Goal: Task Accomplishment & Management: Manage account settings

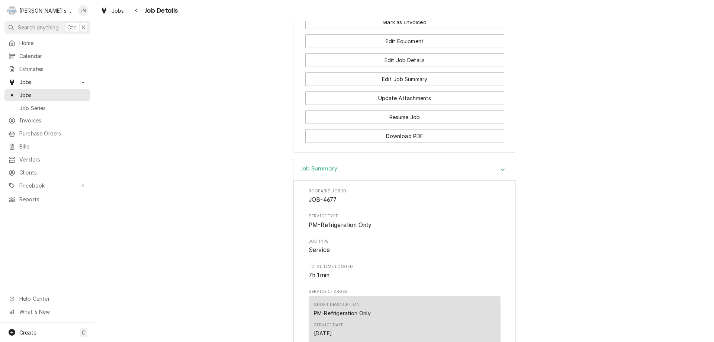
scroll to position [445, 0]
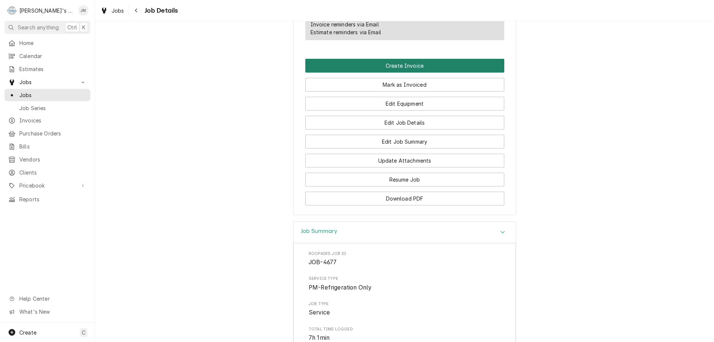
click at [401, 72] on button "Create Invoice" at bounding box center [404, 66] width 199 height 14
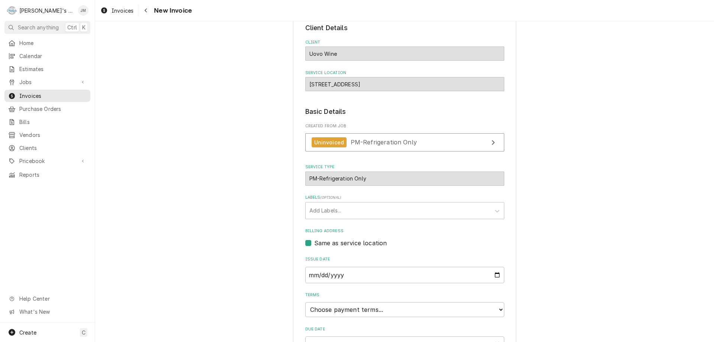
scroll to position [111, 0]
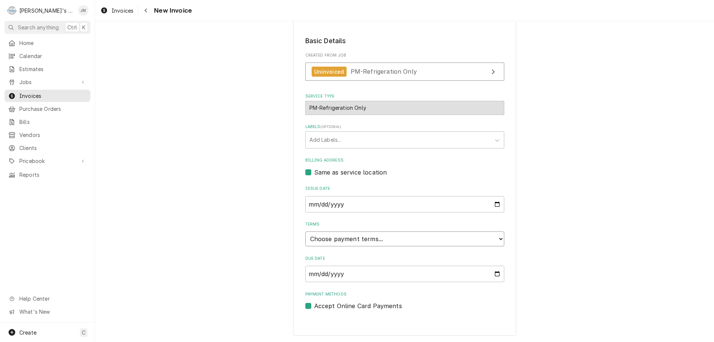
click at [442, 239] on select "Choose payment terms... Same Day Net 7 Net 14 Net 21 Net 30 Net 45 Net 60 Net 90" at bounding box center [404, 238] width 199 height 15
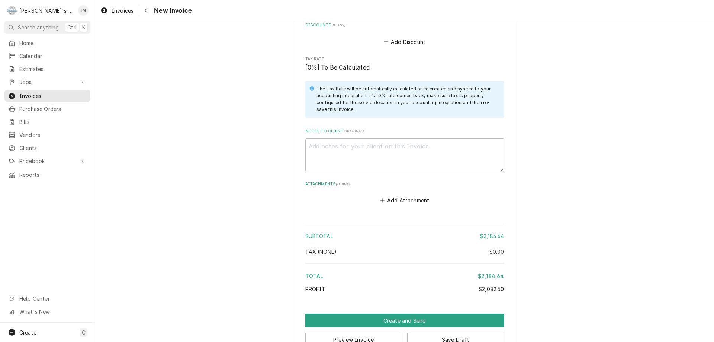
scroll to position [1131, 0]
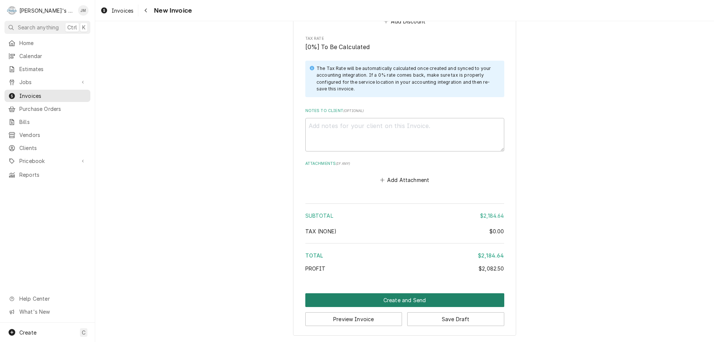
click at [402, 301] on button "Create and Send" at bounding box center [404, 300] width 199 height 14
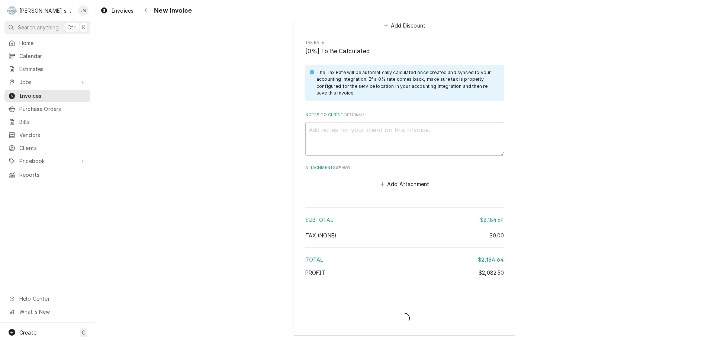
scroll to position [1127, 0]
type textarea "x"
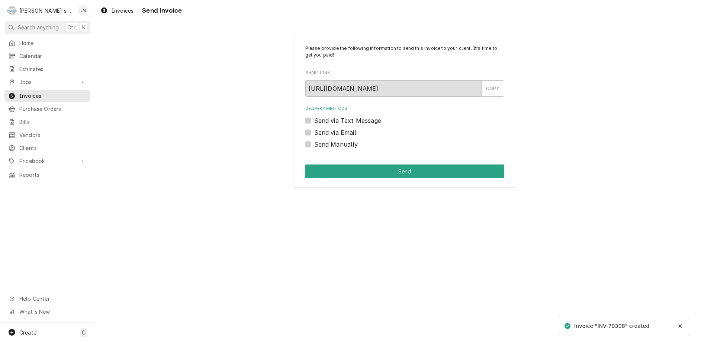
click at [349, 145] on label "Send Manually" at bounding box center [336, 144] width 44 height 9
click at [349, 145] on input "Send Manually" at bounding box center [413, 148] width 199 height 16
checkbox input "true"
click at [395, 172] on button "Send" at bounding box center [404, 171] width 199 height 14
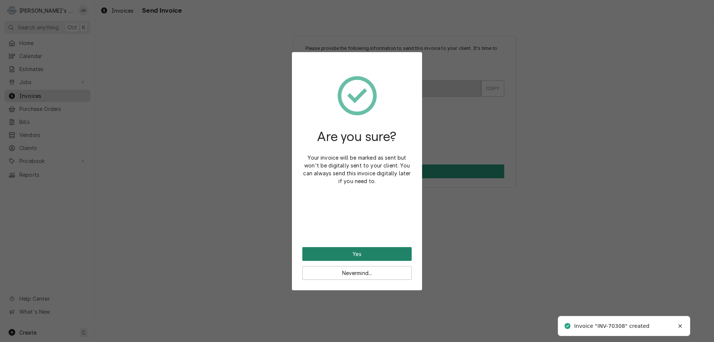
click at [347, 253] on button "Yes" at bounding box center [356, 254] width 109 height 14
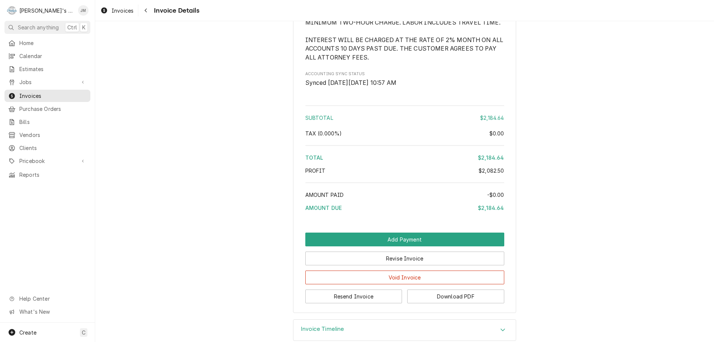
scroll to position [1089, 0]
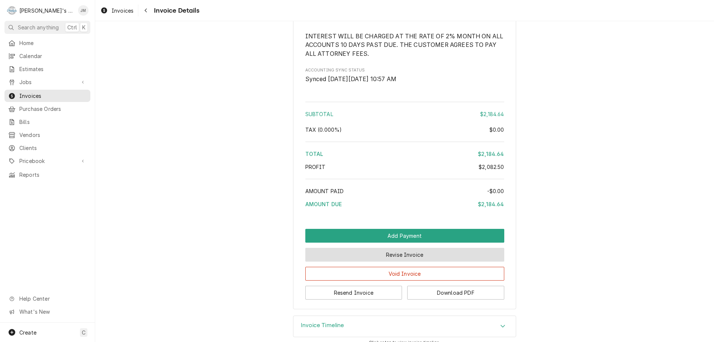
click at [390, 261] on button "Revise Invoice" at bounding box center [404, 255] width 199 height 14
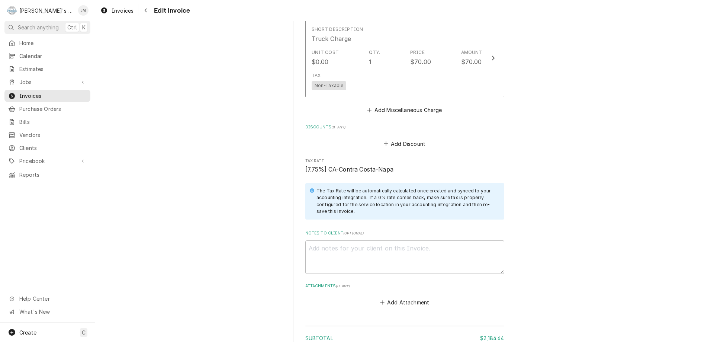
scroll to position [1147, 0]
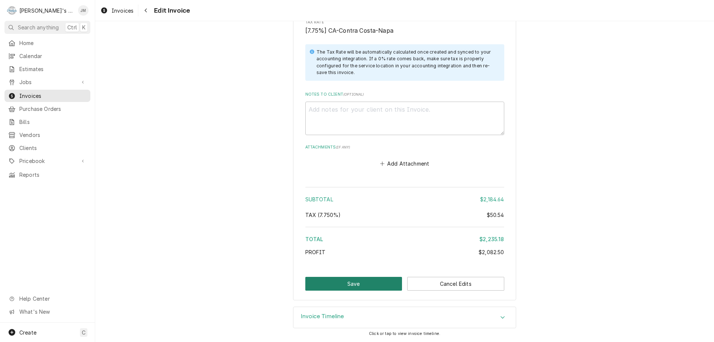
click at [343, 284] on button "Save" at bounding box center [353, 284] width 97 height 14
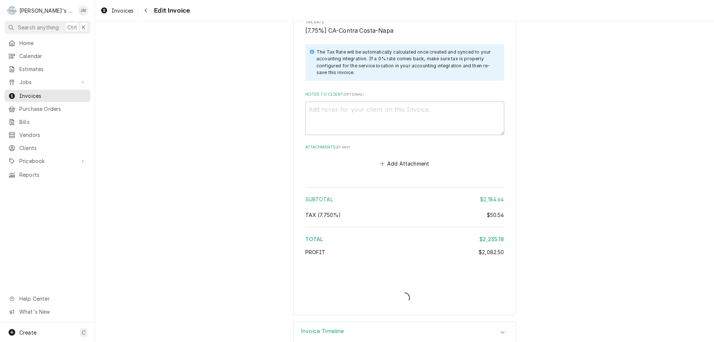
type textarea "x"
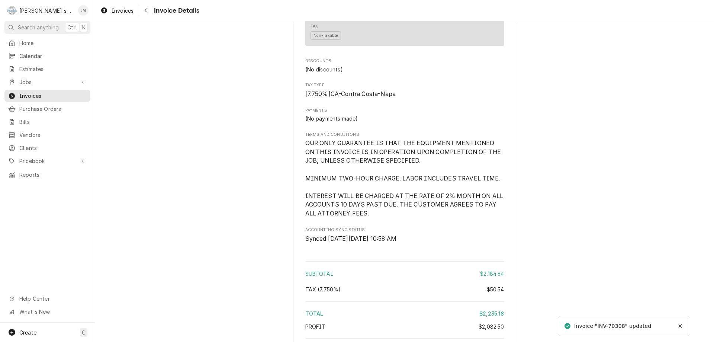
scroll to position [1122, 0]
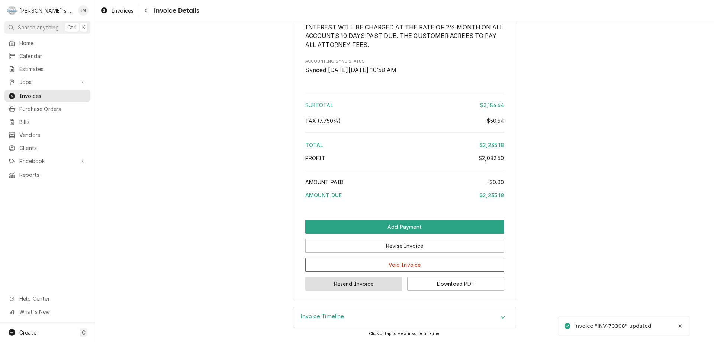
click at [339, 288] on button "Resend Invoice" at bounding box center [353, 284] width 97 height 14
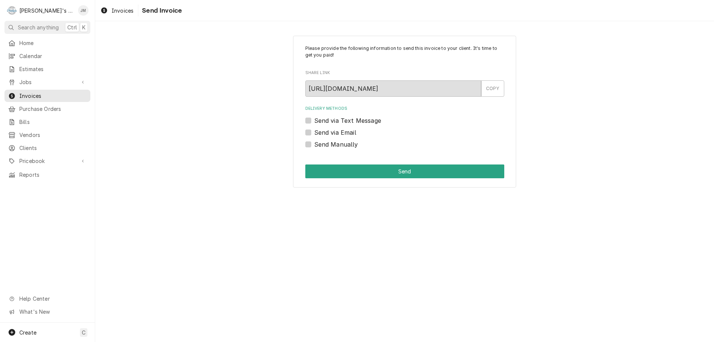
click at [336, 130] on label "Send via Email" at bounding box center [335, 132] width 42 height 9
click at [336, 130] on input "Send via Email" at bounding box center [413, 136] width 199 height 16
checkbox input "true"
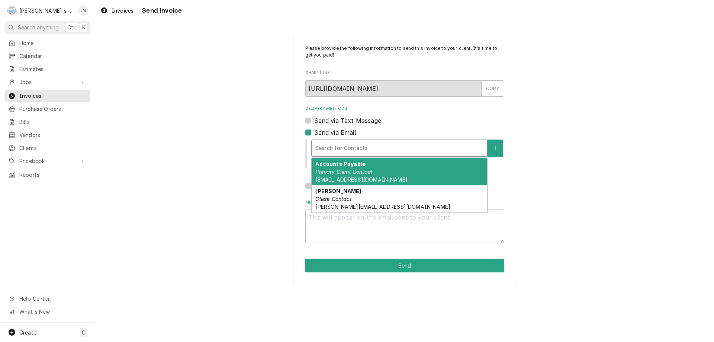
click at [341, 145] on div "Delivery Methods" at bounding box center [399, 147] width 168 height 13
click at [341, 161] on strong "Accounts Payable" at bounding box center [340, 164] width 50 height 6
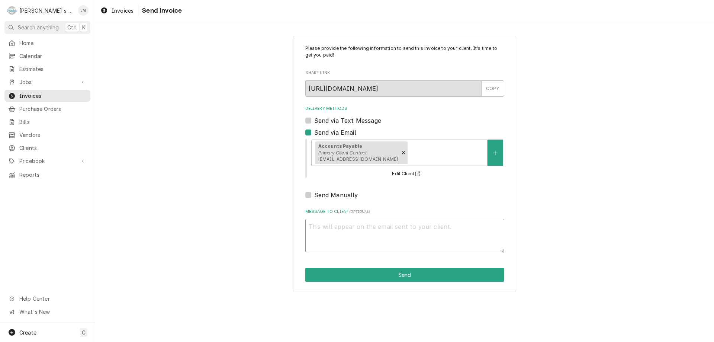
click at [377, 232] on textarea "Message to Client ( optional )" at bounding box center [404, 235] width 199 height 33
type textarea "x"
type textarea "T"
type textarea "x"
type textarea "Th"
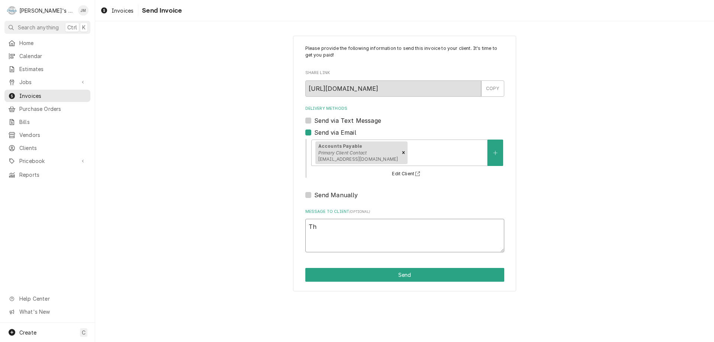
type textarea "x"
type textarea "Tha"
type textarea "x"
type textarea "Than"
type textarea "x"
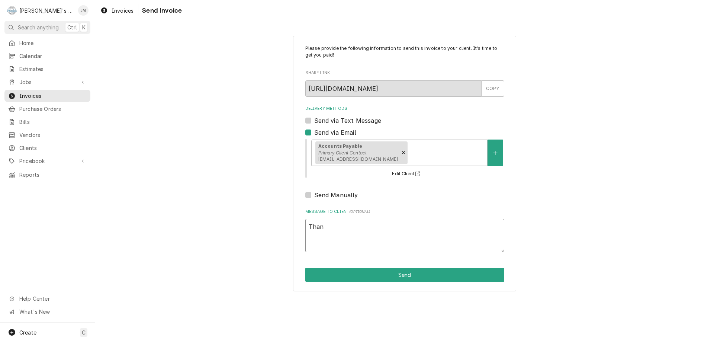
type textarea "Thank"
type textarea "x"
type textarea "Thank"
type textarea "x"
type textarea "Thank y"
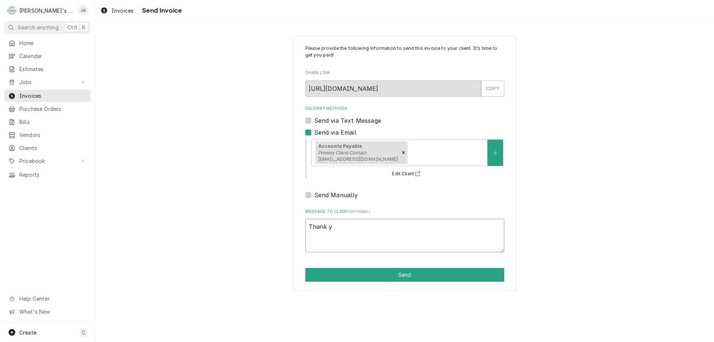
type textarea "x"
type textarea "Thank yo"
type textarea "x"
type textarea "Thank you"
type textarea "x"
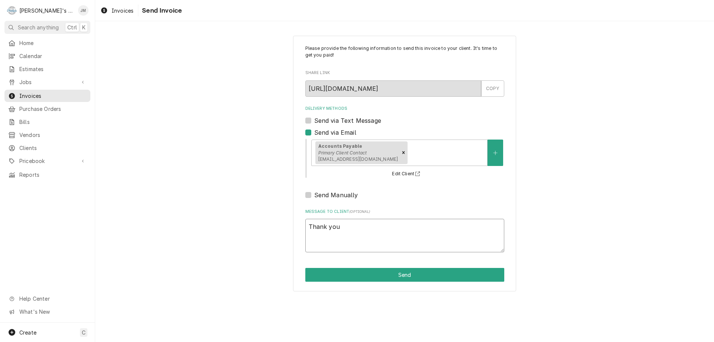
type textarea "Thank you"
type textarea "x"
type textarea "Thank you f"
type textarea "x"
type textarea "Thank you fo"
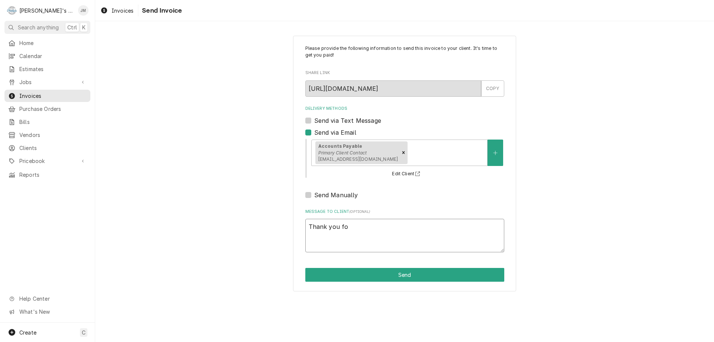
type textarea "x"
type textarea "Thank you for"
type textarea "x"
type textarea "Thank you for"
type textarea "x"
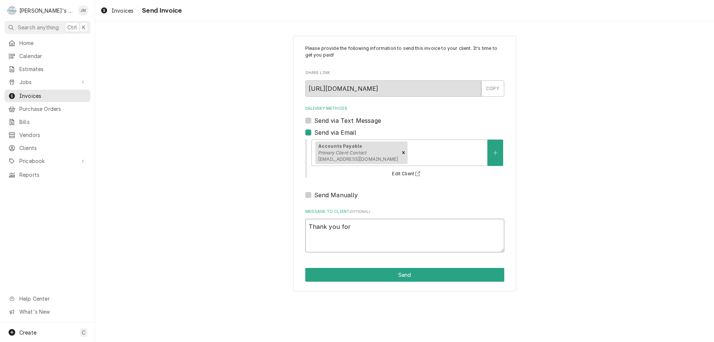
type textarea "Thank you for y"
type textarea "x"
type textarea "Thank you for yo"
type textarea "x"
type textarea "Thank you for you"
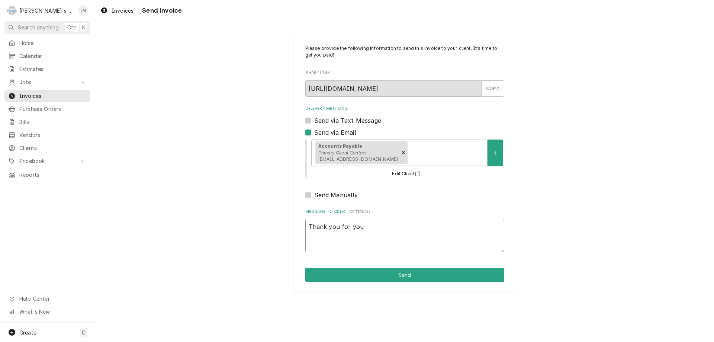
type textarea "x"
type textarea "Thank you for your"
type textarea "x"
type textarea "Thank you for your"
type textarea "x"
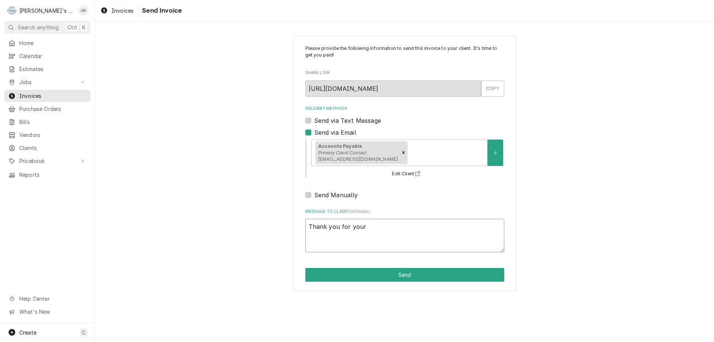
type textarea "Thank you for your b"
type textarea "x"
type textarea "Thank you for your bu"
type textarea "x"
type textarea "Thank you for your bus"
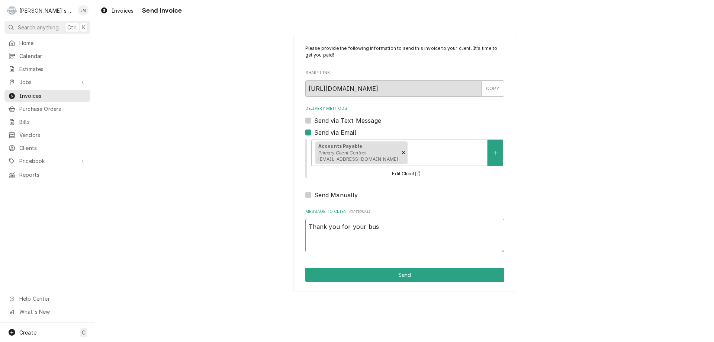
type textarea "x"
type textarea "Thank you for your busin"
type textarea "x"
type textarea "Thank you for your busins"
type textarea "x"
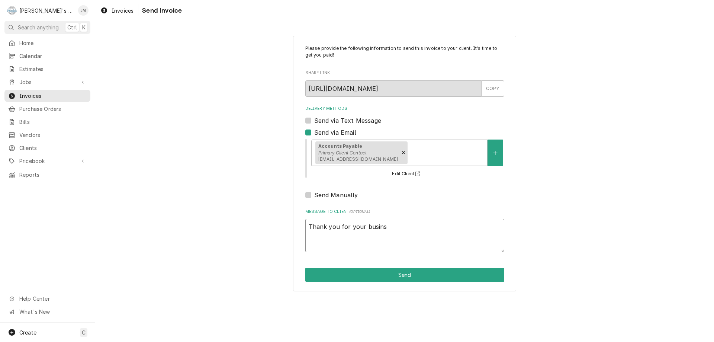
type textarea "Thank you for your businss"
type textarea "x"
type textarea "Thank you for your businss."
type textarea "x"
type textarea "Thank you for your businss"
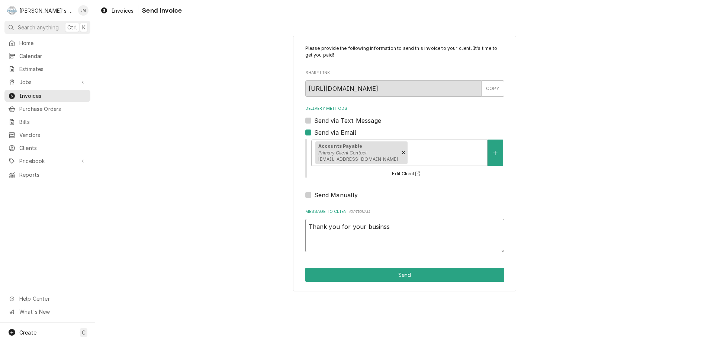
type textarea "x"
type textarea "Thank you for your busins"
type textarea "x"
type textarea "Thank you for your busin"
type textarea "x"
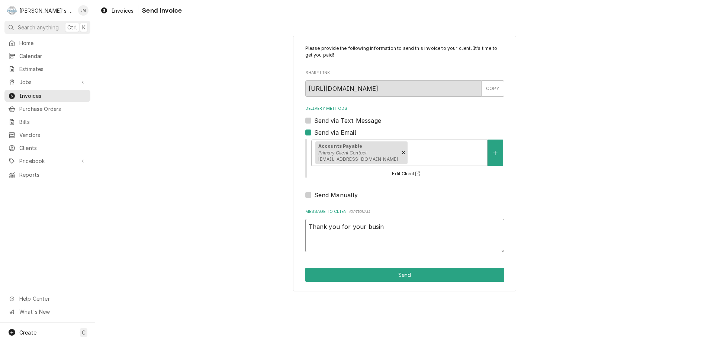
type textarea "Thank you for your busine"
type textarea "x"
type textarea "Thank you for your busines"
type textarea "x"
type textarea "Thank you for your business"
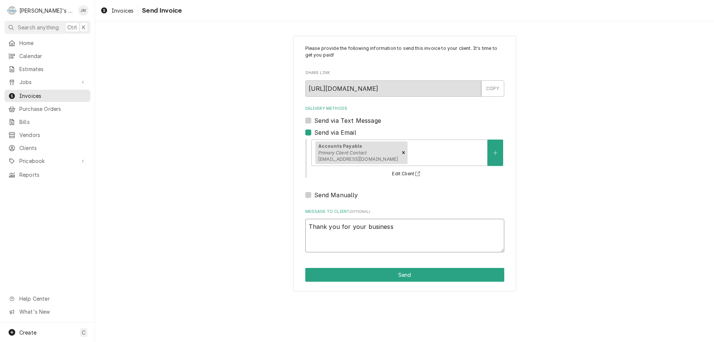
type textarea "x"
type textarea "Thank you for your business."
type textarea "x"
type textarea "Thank you for your business."
click at [392, 274] on button "Send" at bounding box center [404, 275] width 199 height 14
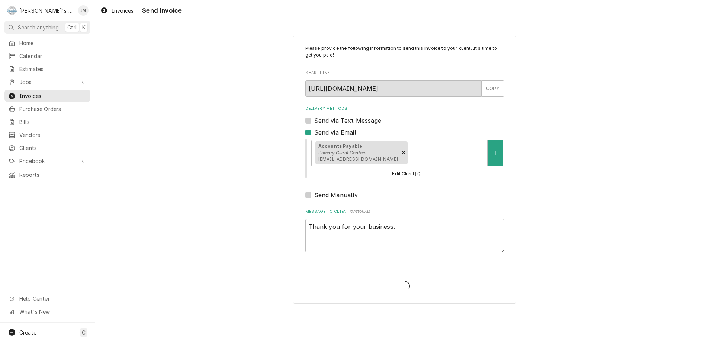
type textarea "x"
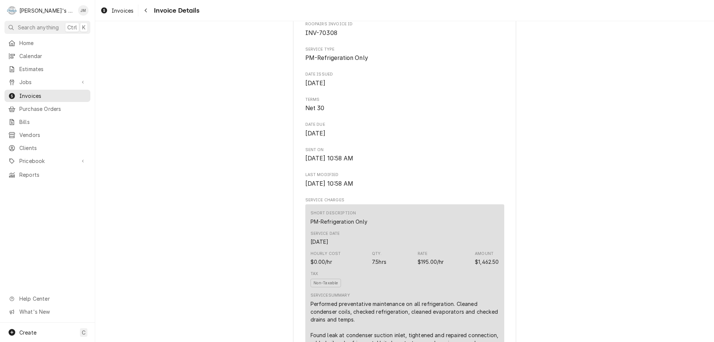
scroll to position [1122, 0]
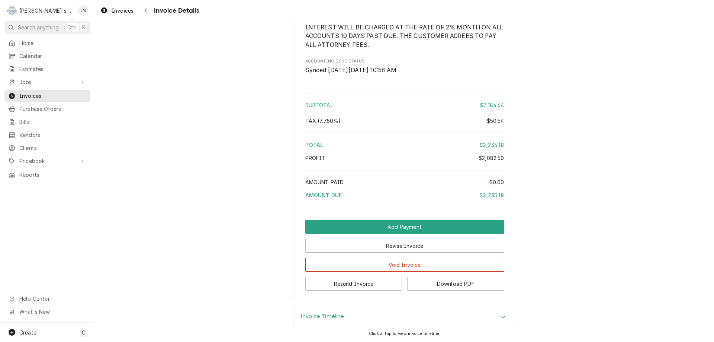
click at [335, 316] on h3 "Invoice Timeline" at bounding box center [322, 316] width 43 height 7
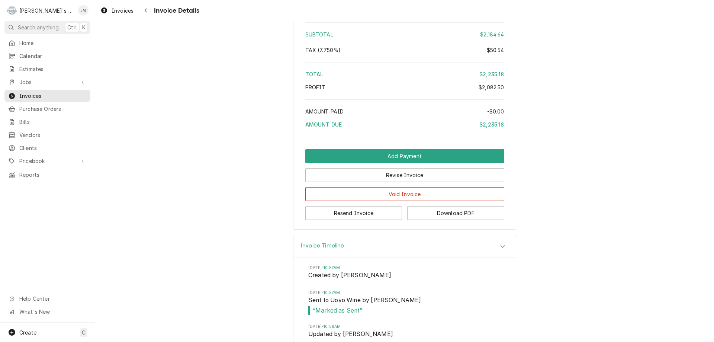
scroll to position [1242, 0]
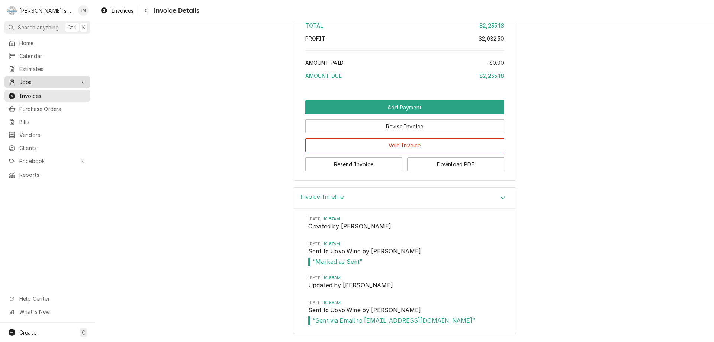
click at [27, 79] on span "Jobs" at bounding box center [47, 82] width 56 height 8
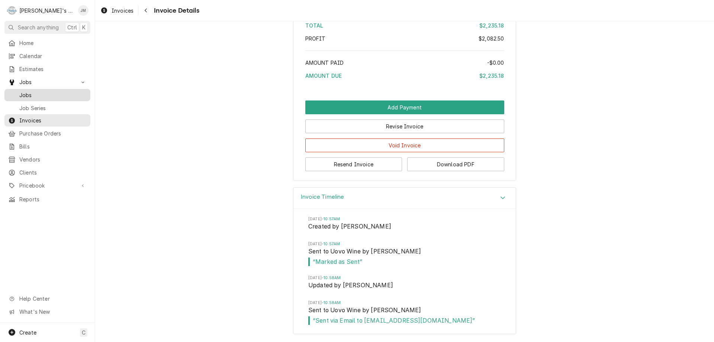
click at [30, 93] on span "Jobs" at bounding box center [52, 95] width 67 height 8
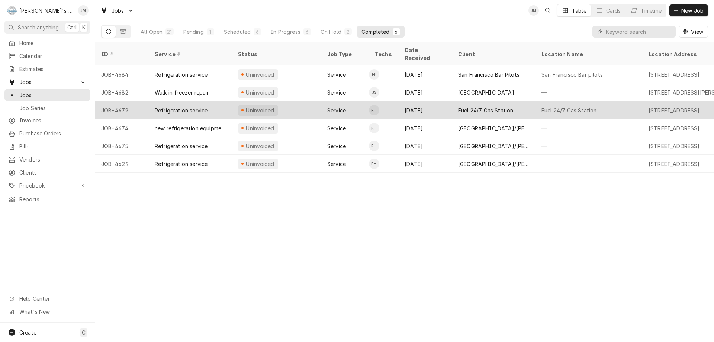
click at [483, 106] on div "Fuel 24/7 Gas Station" at bounding box center [485, 110] width 55 height 8
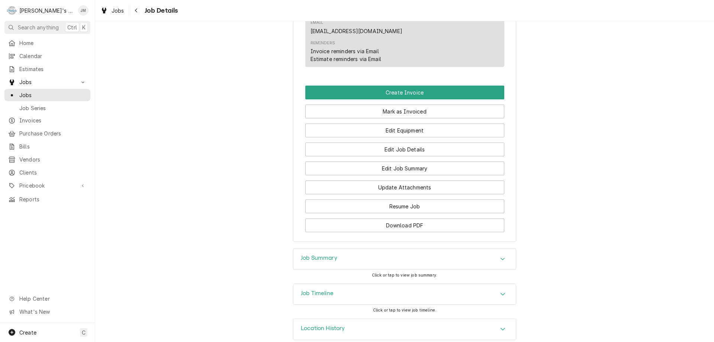
scroll to position [447, 0]
click at [325, 254] on h3 "Job Summary" at bounding box center [319, 257] width 36 height 7
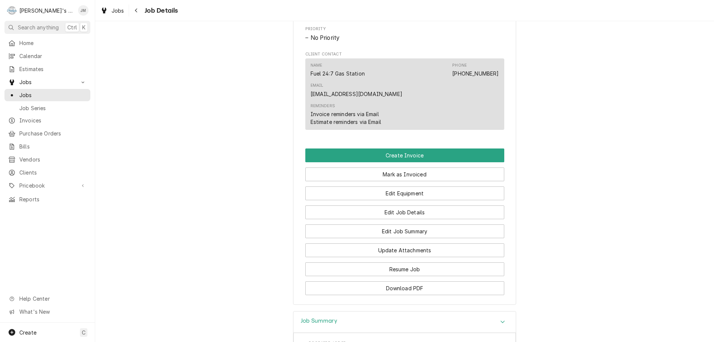
scroll to position [335, 0]
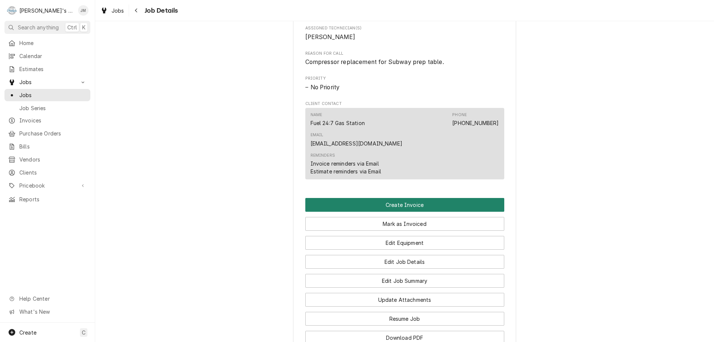
click at [407, 198] on button "Create Invoice" at bounding box center [404, 205] width 199 height 14
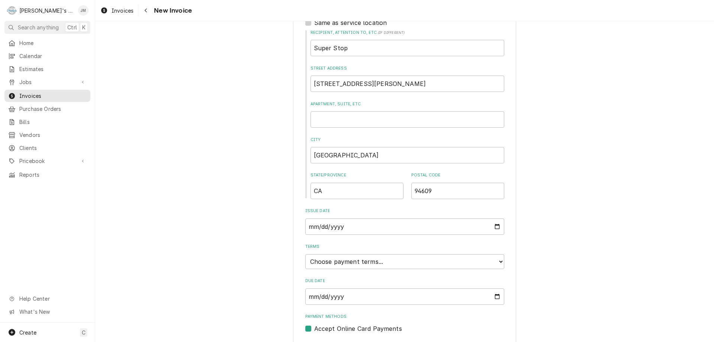
scroll to position [283, 0]
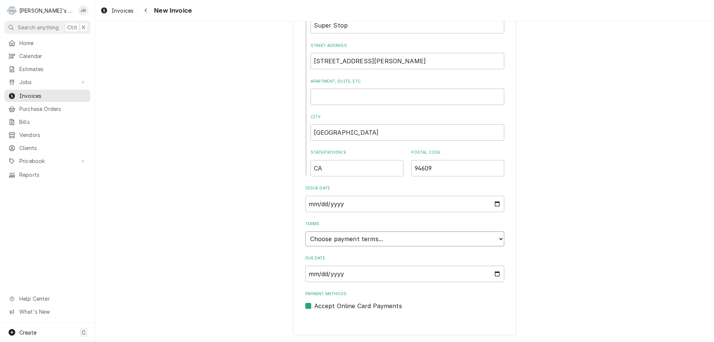
click at [444, 236] on select "Choose payment terms... Same Day Net 7 Net 14 Net 21 Net 30 Net 45 Net 60 Net 90" at bounding box center [404, 238] width 199 height 15
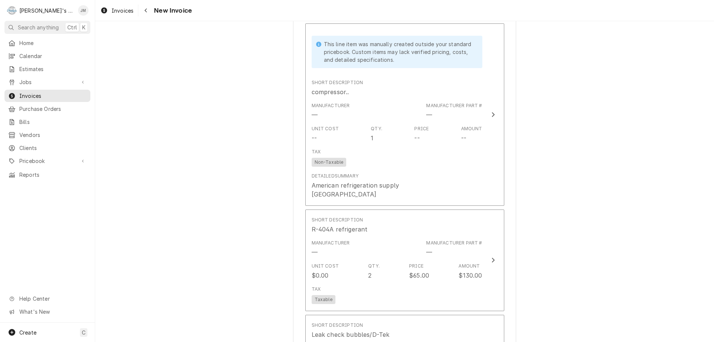
scroll to position [878, 0]
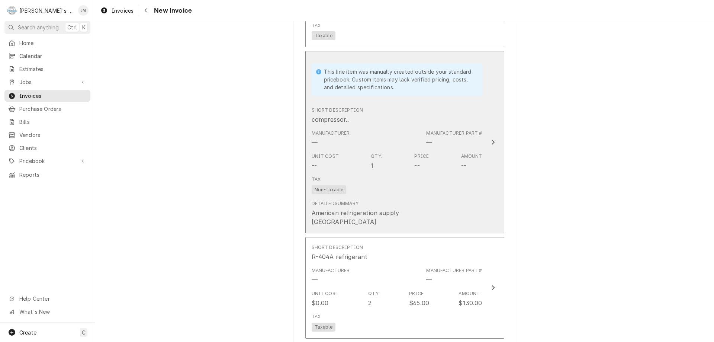
click at [491, 139] on icon "Update Line Item" at bounding box center [492, 141] width 3 height 5
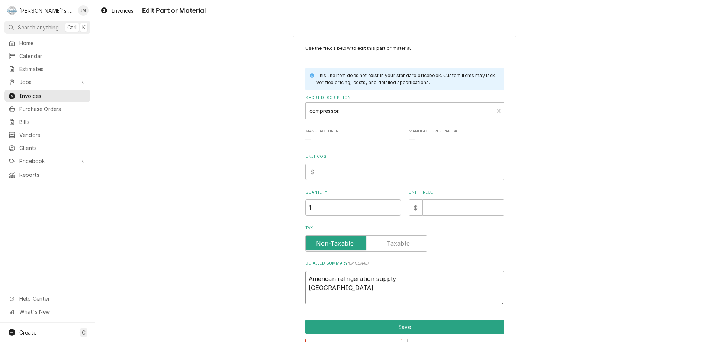
drag, startPoint x: 304, startPoint y: 279, endPoint x: 349, endPoint y: 289, distance: 46.1
click at [349, 289] on textarea "American refrigeration supply San Leandro" at bounding box center [404, 287] width 199 height 33
type textarea "x"
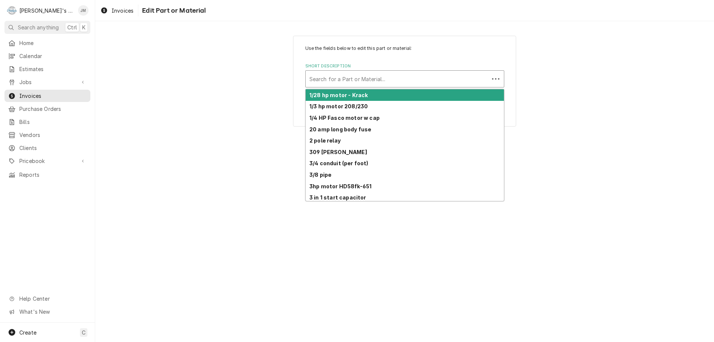
click at [428, 80] on div "Short Description" at bounding box center [397, 78] width 176 height 13
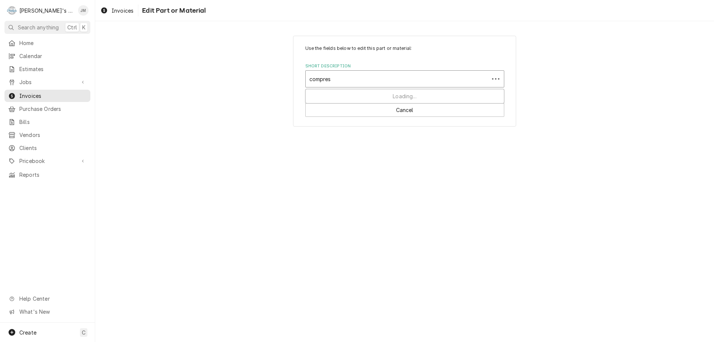
type input "compress"
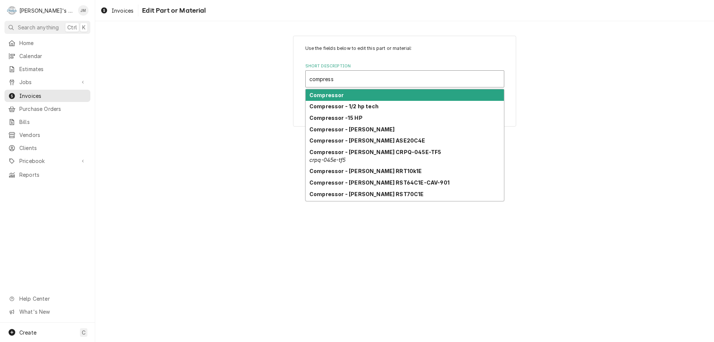
click at [396, 94] on div "Compressor" at bounding box center [405, 95] width 198 height 12
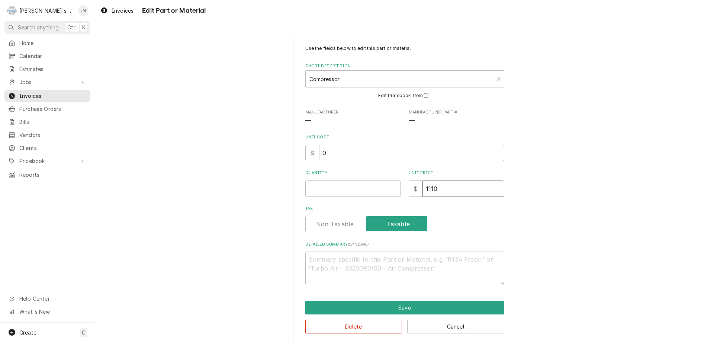
drag, startPoint x: 462, startPoint y: 191, endPoint x: 423, endPoint y: 192, distance: 38.3
click at [423, 192] on input "1110" at bounding box center [463, 188] width 82 height 16
type textarea "x"
paste input "586.37"
type textarea "x"
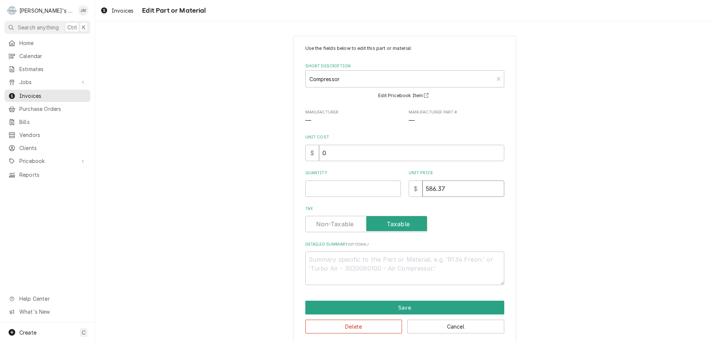
type input "586.37"
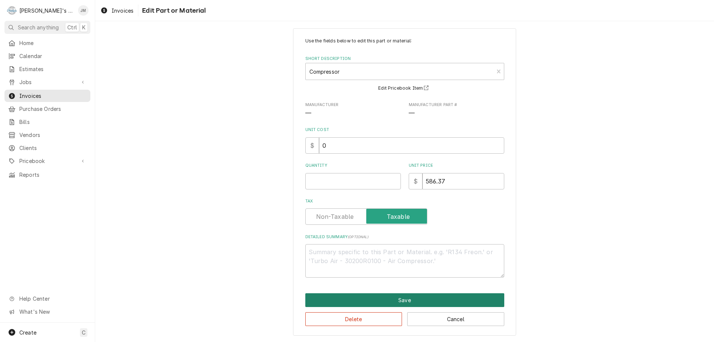
click at [429, 299] on button "Save" at bounding box center [404, 300] width 199 height 14
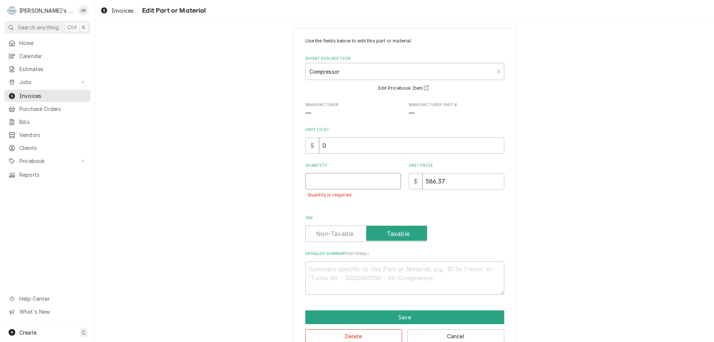
click at [337, 183] on input "Quantity" at bounding box center [353, 181] width 96 height 16
type textarea "x"
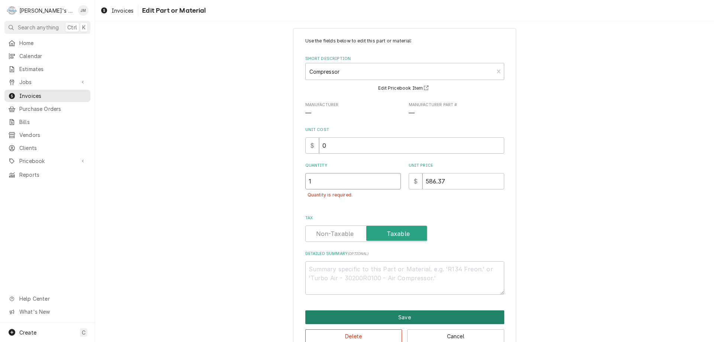
type input "1"
click at [419, 316] on button "Save" at bounding box center [404, 317] width 199 height 14
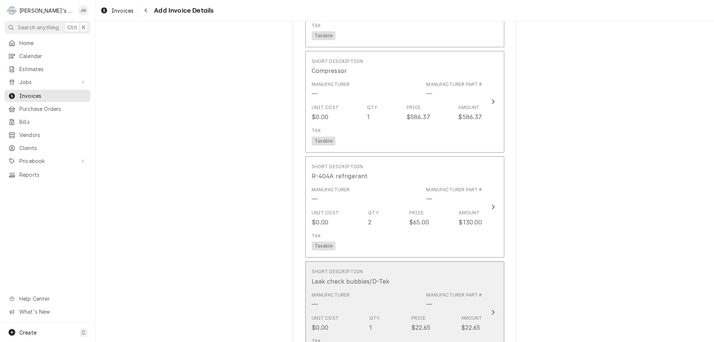
scroll to position [869, 0]
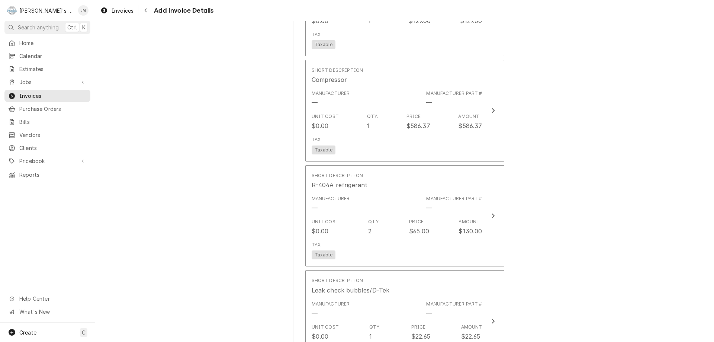
click at [576, 230] on div "Please provide the following information to create your invoice: Client Details…" at bounding box center [404, 7] width 619 height 1694
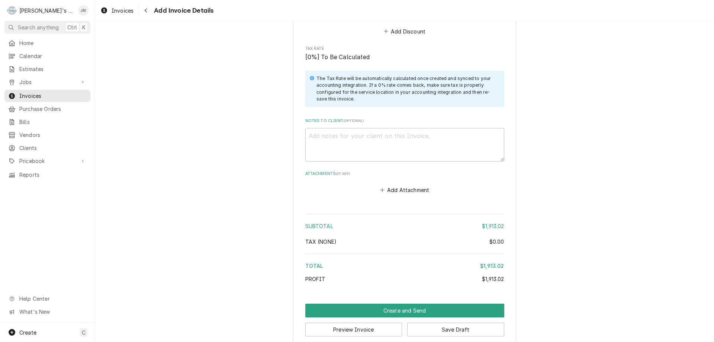
scroll to position [1372, 0]
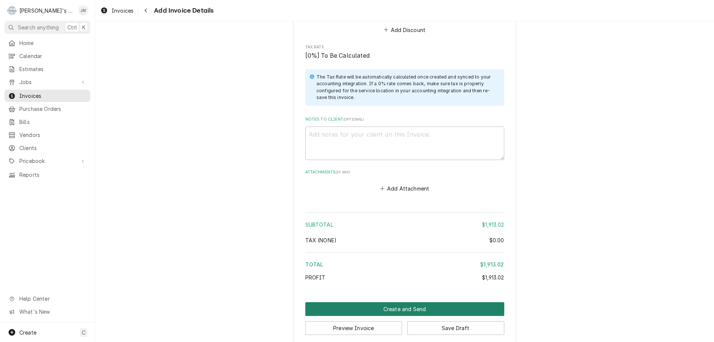
click at [385, 302] on button "Create and Send" at bounding box center [404, 309] width 199 height 14
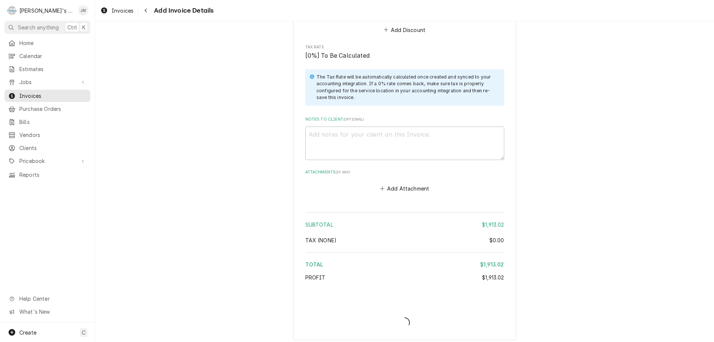
scroll to position [1368, 0]
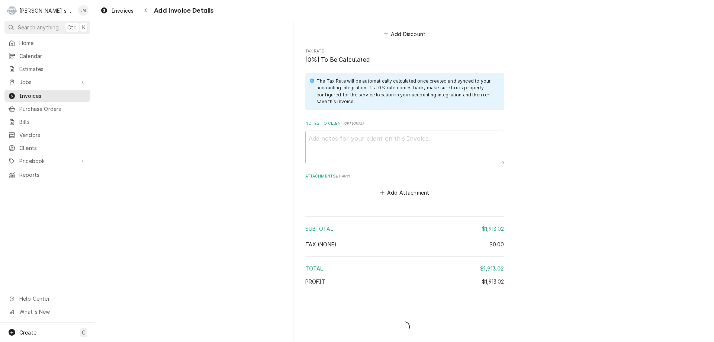
type textarea "x"
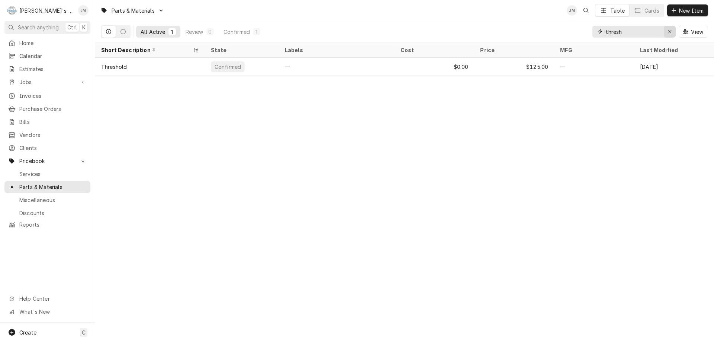
click at [669, 30] on icon "Erase input" at bounding box center [670, 31] width 4 height 5
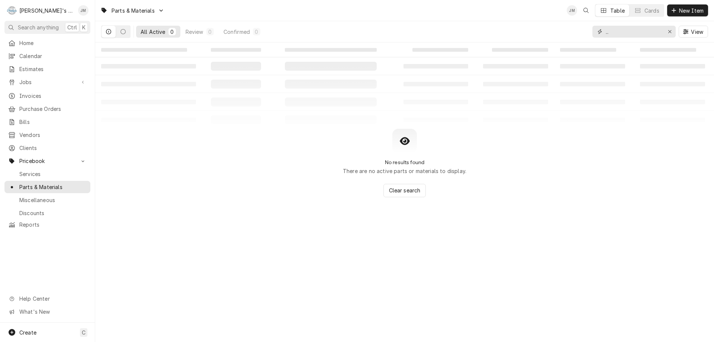
type input "."
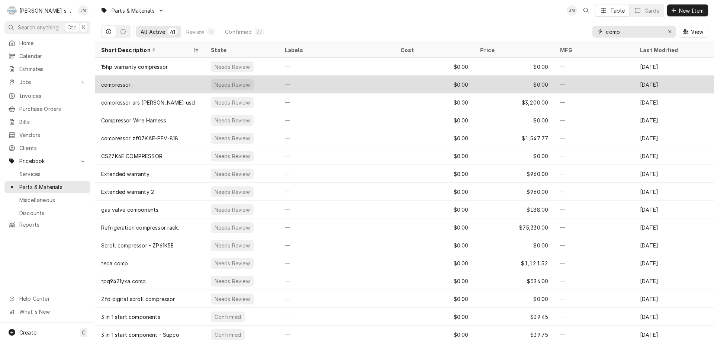
type input "comp"
click at [509, 81] on div "$0.00" at bounding box center [514, 84] width 80 height 18
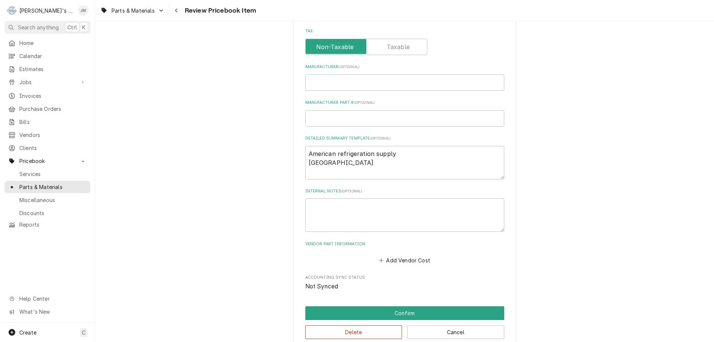
scroll to position [271, 0]
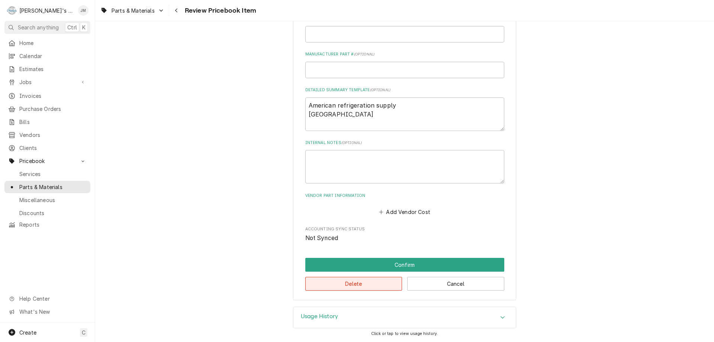
click at [305, 284] on button "Delete" at bounding box center [353, 284] width 97 height 14
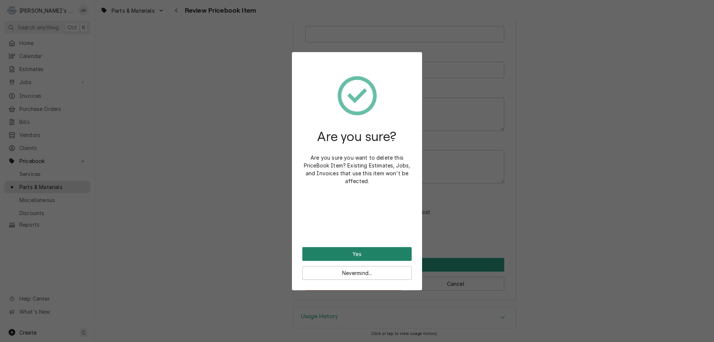
click at [354, 252] on button "Yes" at bounding box center [356, 254] width 109 height 14
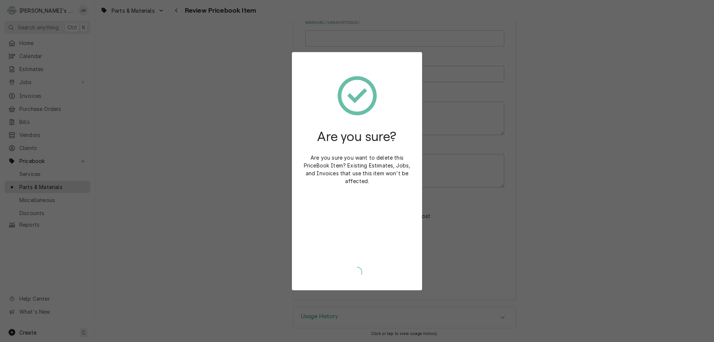
type textarea "x"
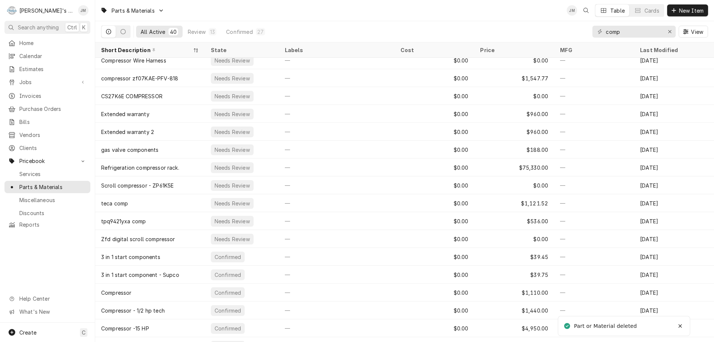
scroll to position [57, 0]
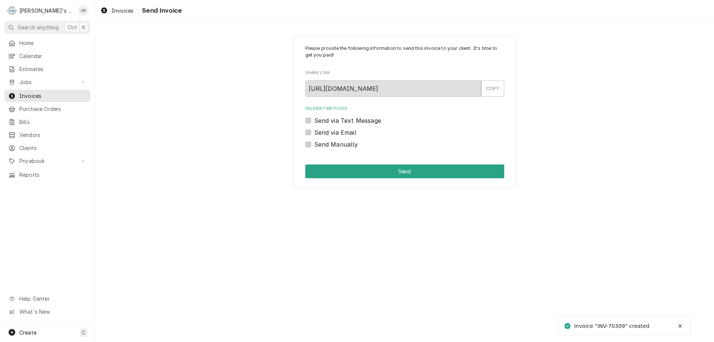
click at [345, 144] on label "Send Manually" at bounding box center [336, 144] width 44 height 9
click at [345, 144] on input "Send Manually" at bounding box center [413, 148] width 199 height 16
checkbox input "true"
click at [403, 170] on button "Send" at bounding box center [404, 171] width 199 height 14
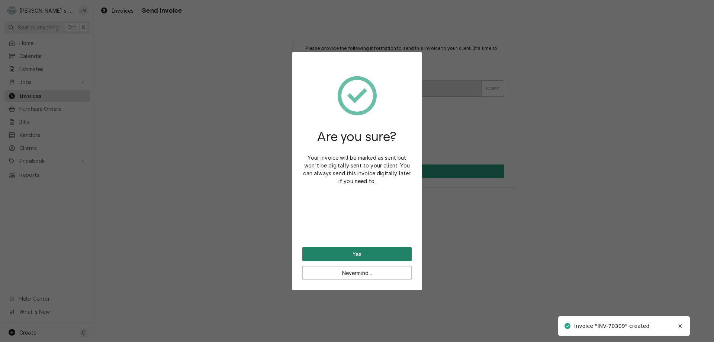
click at [368, 250] on button "Yes" at bounding box center [356, 254] width 109 height 14
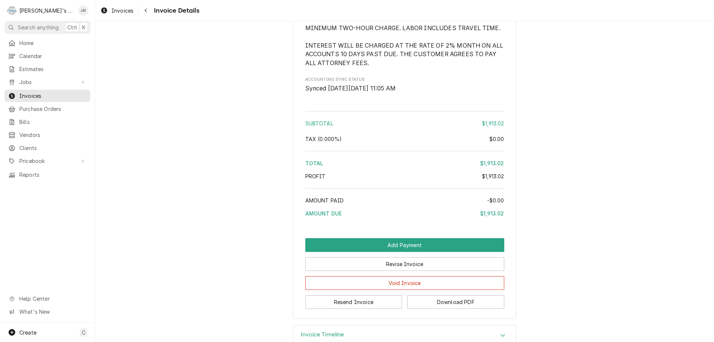
scroll to position [1174, 0]
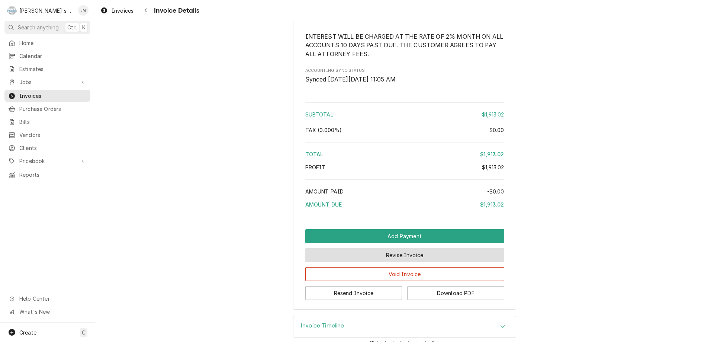
click at [388, 262] on button "Revise Invoice" at bounding box center [404, 255] width 199 height 14
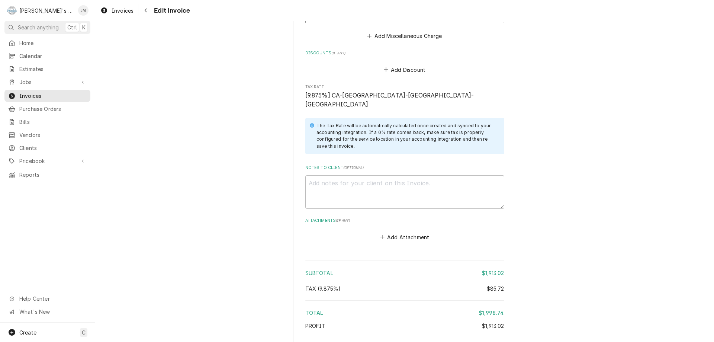
scroll to position [1388, 0]
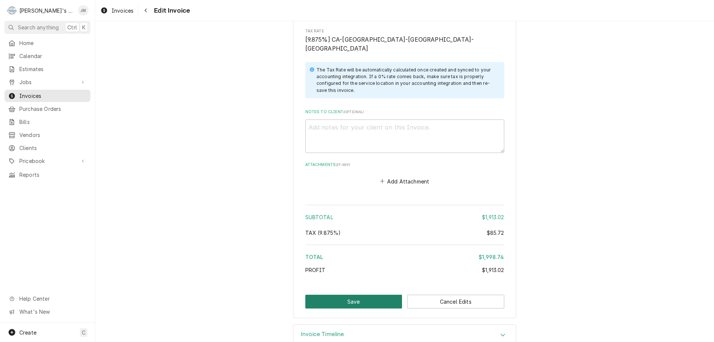
click at [328, 294] on button "Save" at bounding box center [353, 301] width 97 height 14
type textarea "x"
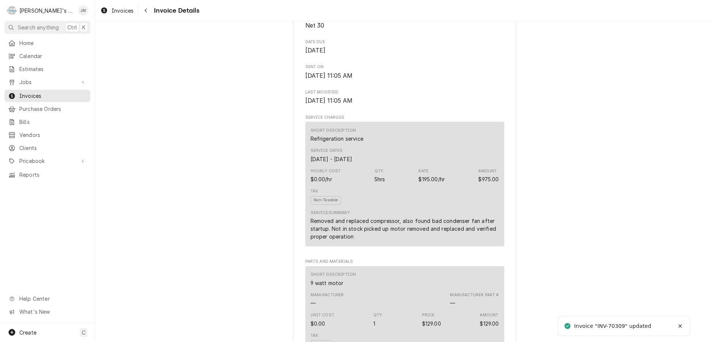
scroll to position [1207, 0]
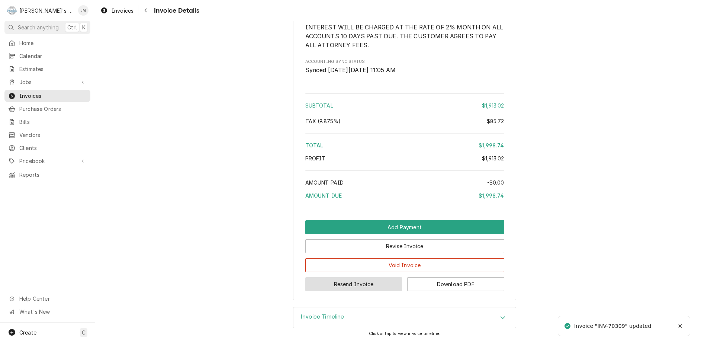
click at [358, 284] on button "Resend Invoice" at bounding box center [353, 284] width 97 height 14
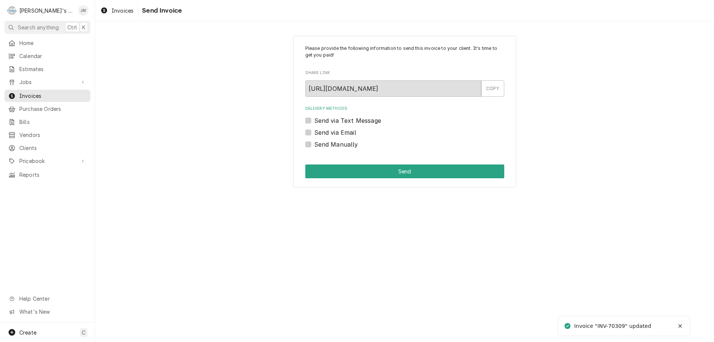
click at [340, 133] on label "Send via Email" at bounding box center [335, 132] width 42 height 9
click at [340, 133] on input "Send via Email" at bounding box center [413, 136] width 199 height 16
checkbox input "true"
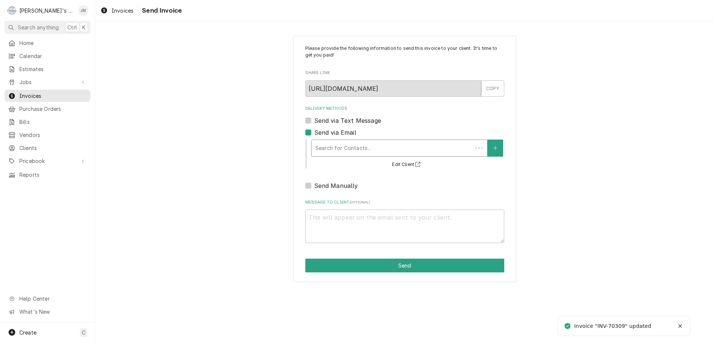
click at [346, 144] on div "Delivery Methods" at bounding box center [391, 147] width 153 height 13
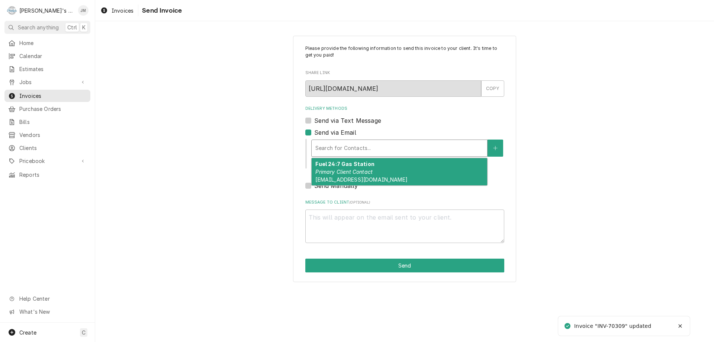
click at [345, 170] on em "Primary Client Contact" at bounding box center [343, 171] width 57 height 6
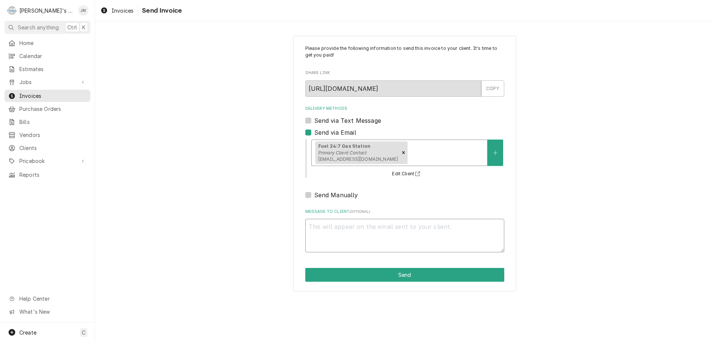
click at [362, 232] on textarea "Message to Client ( optional )" at bounding box center [404, 235] width 199 height 33
type textarea "x"
type textarea "T"
type textarea "x"
type textarea "Th"
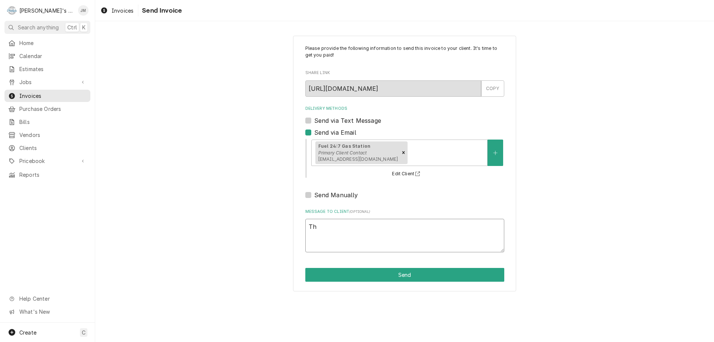
type textarea "x"
type textarea "Tha"
type textarea "x"
type textarea "Than"
type textarea "x"
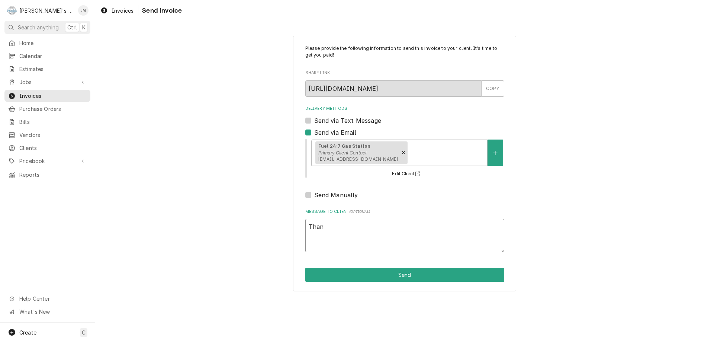
type textarea "Thank"
type textarea "x"
type textarea "Thank"
type textarea "x"
type textarea "Thank y"
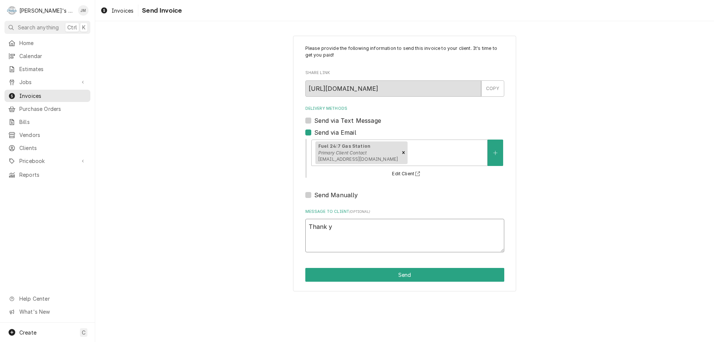
type textarea "x"
type textarea "Thank you"
type textarea "x"
type textarea "Thank you"
type textarea "x"
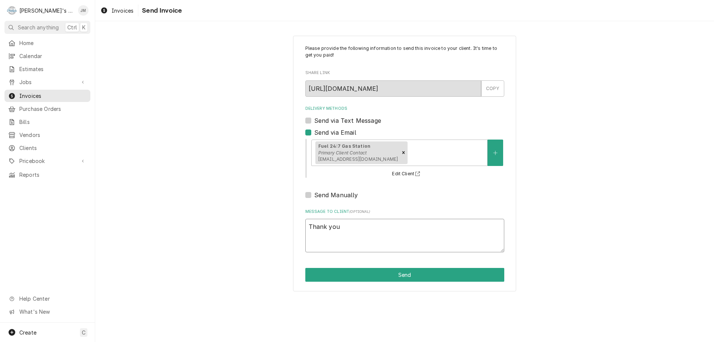
type textarea "Thank you f"
type textarea "x"
type textarea "Thank you fo"
type textarea "x"
type textarea "Thank you for"
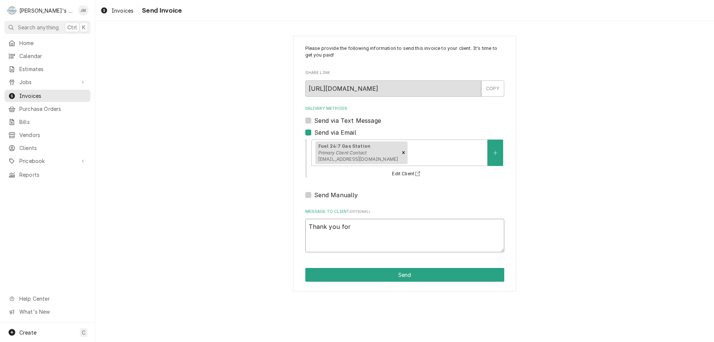
type textarea "x"
type textarea "Thank you for"
type textarea "x"
type textarea "Thank you for y"
type textarea "x"
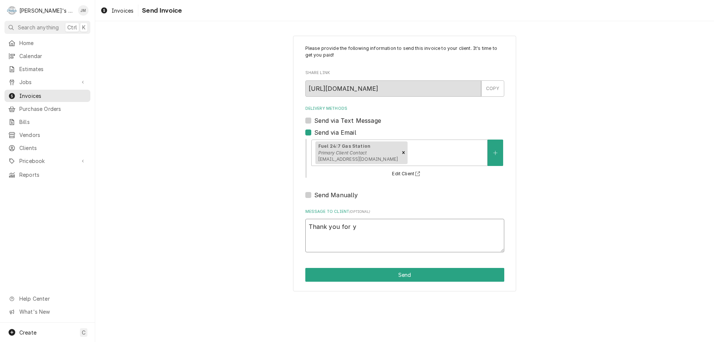
type textarea "Thank you for yo"
type textarea "x"
type textarea "Thank you for you"
type textarea "x"
type textarea "Thank you for your"
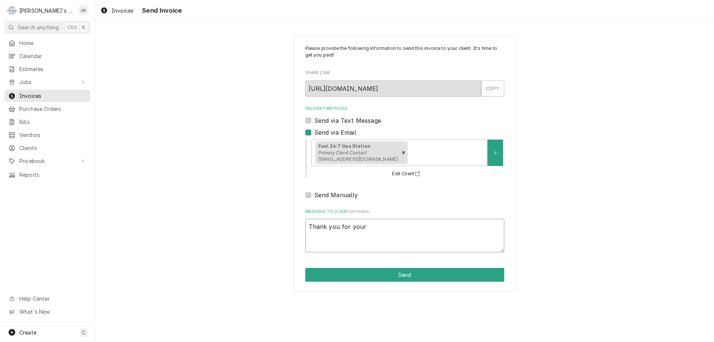
type textarea "x"
type textarea "Thank you for your"
type textarea "x"
type textarea "Thank you for your b"
type textarea "x"
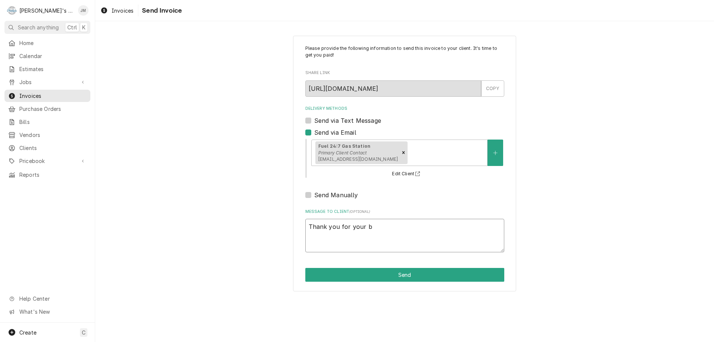
type textarea "Thank you for your bu"
type textarea "x"
type textarea "Thank you for your bus"
type textarea "x"
type textarea "Thank you for your busi"
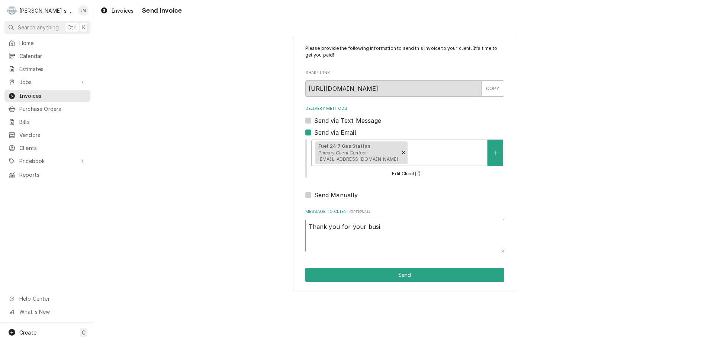
type textarea "x"
type textarea "Thank you for your busine"
type textarea "x"
type textarea "Thank you for your busines"
type textarea "x"
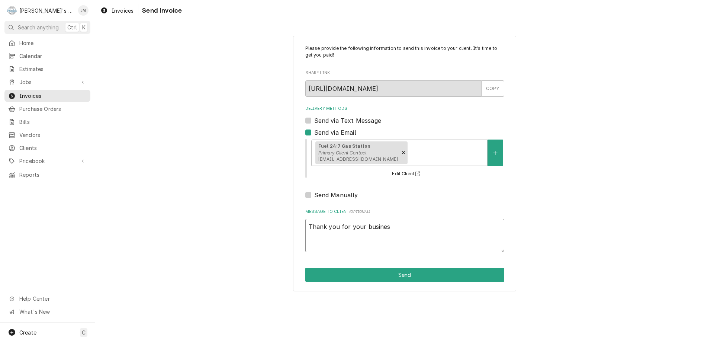
type textarea "Thank you for your business"
type textarea "x"
type textarea "Thank you for your business."
type textarea "x"
type textarea "Thank you for your business."
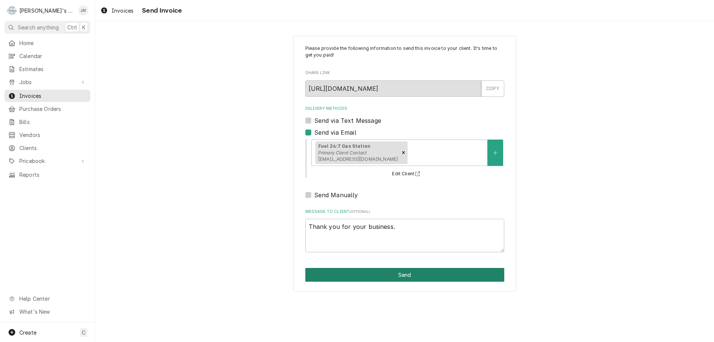
click at [405, 275] on button "Send" at bounding box center [404, 275] width 199 height 14
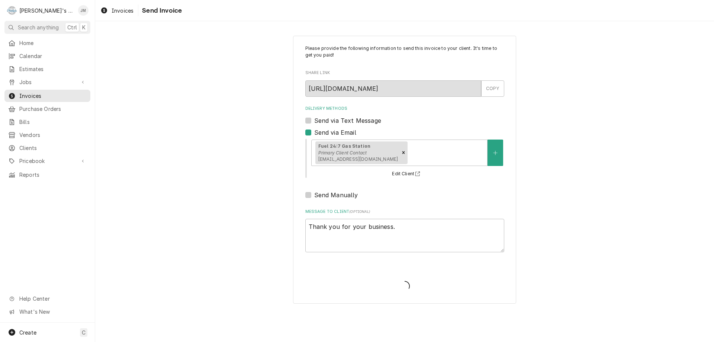
type textarea "x"
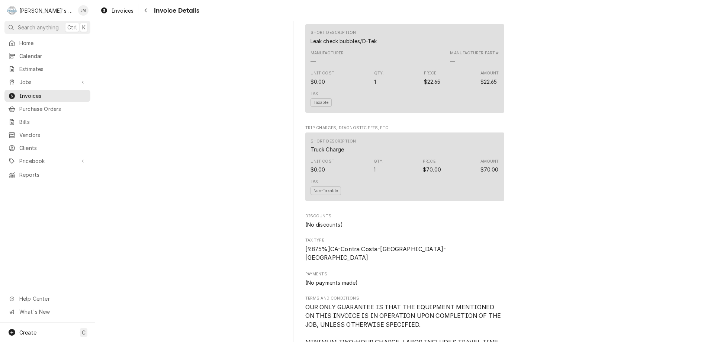
scroll to position [1207, 0]
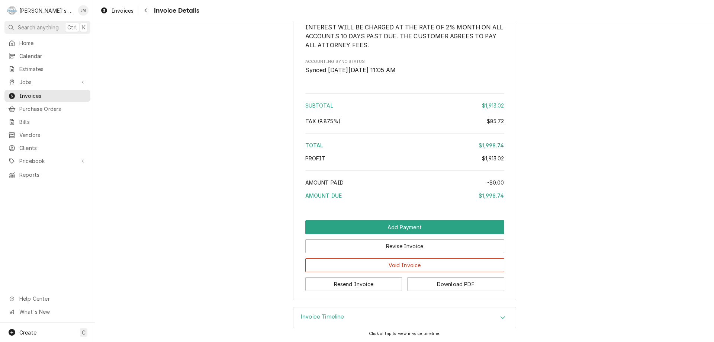
click at [319, 317] on h3 "Invoice Timeline" at bounding box center [322, 316] width 43 height 7
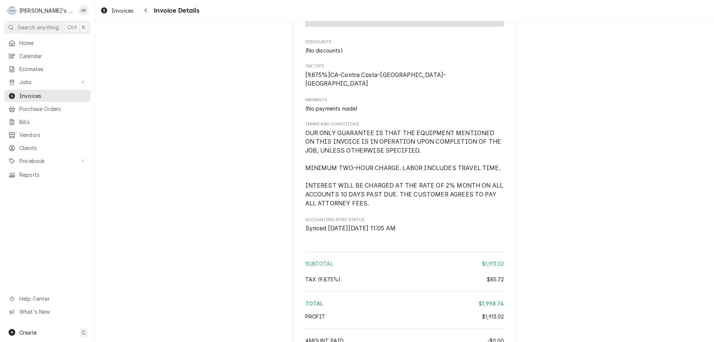
scroll to position [1029, 0]
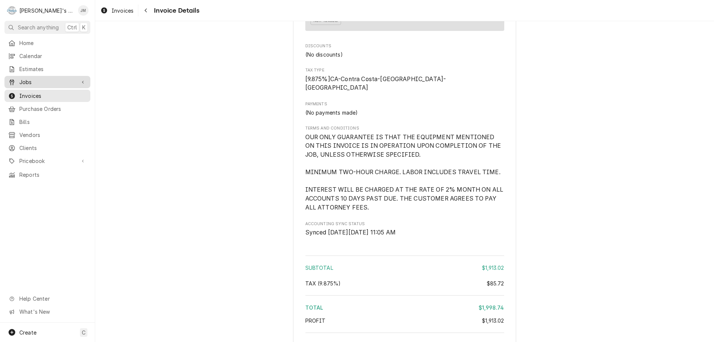
click at [25, 81] on span "Jobs" at bounding box center [47, 82] width 56 height 8
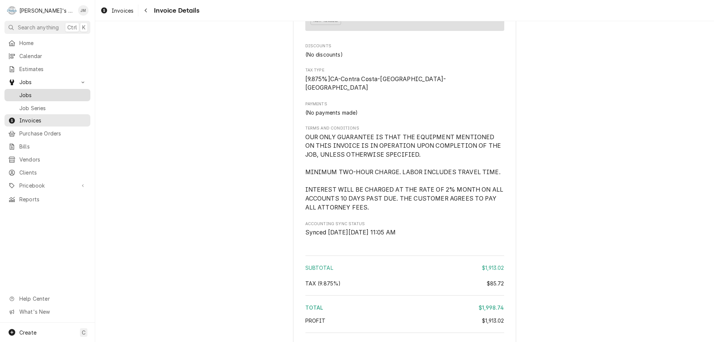
click at [26, 91] on span "Jobs" at bounding box center [52, 95] width 67 height 8
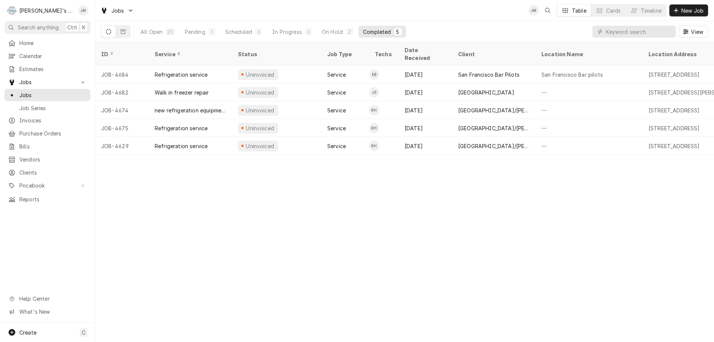
click at [216, 266] on div "ID Service Status Job Type Techs Date Received Client Location Name Location Ad…" at bounding box center [404, 191] width 619 height 299
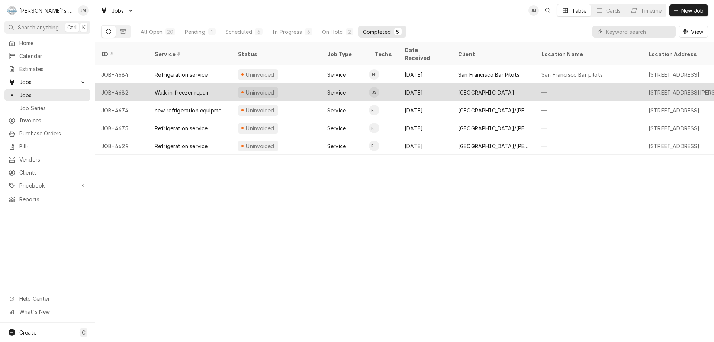
click at [478, 88] on div "[GEOGRAPHIC_DATA]" at bounding box center [486, 92] width 56 height 8
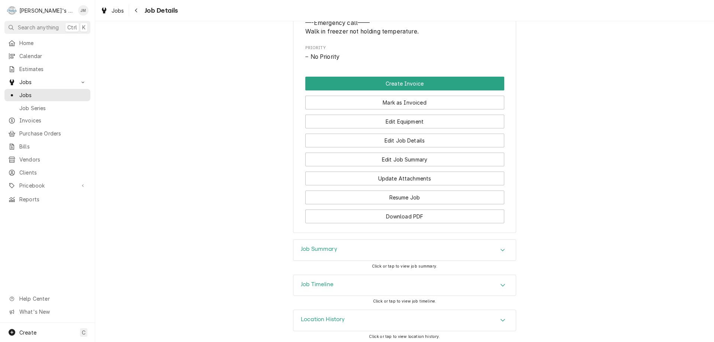
scroll to position [377, 0]
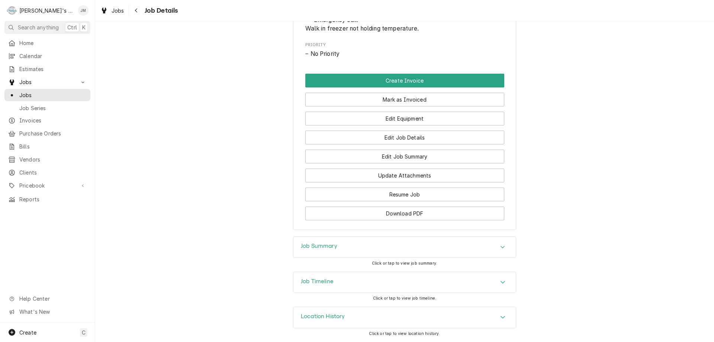
click at [318, 246] on h3 "Job Summary" at bounding box center [319, 245] width 36 height 7
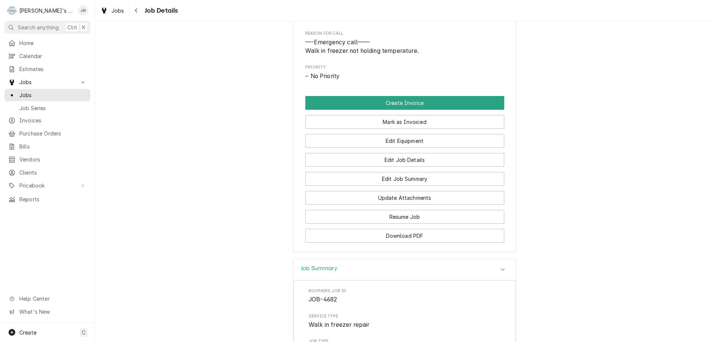
scroll to position [339, 0]
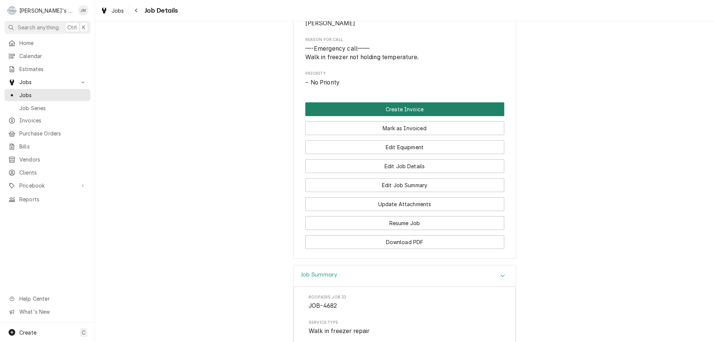
click at [401, 116] on button "Create Invoice" at bounding box center [404, 109] width 199 height 14
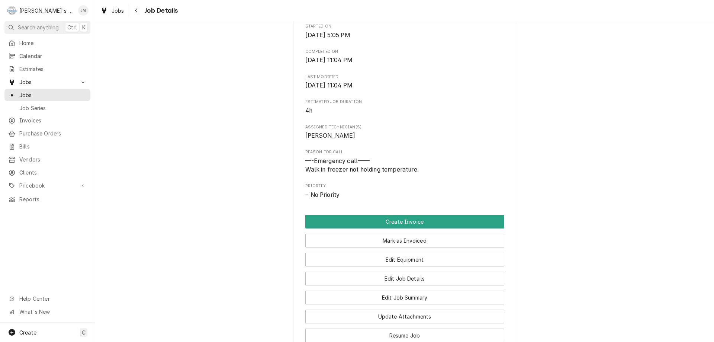
scroll to position [265, 0]
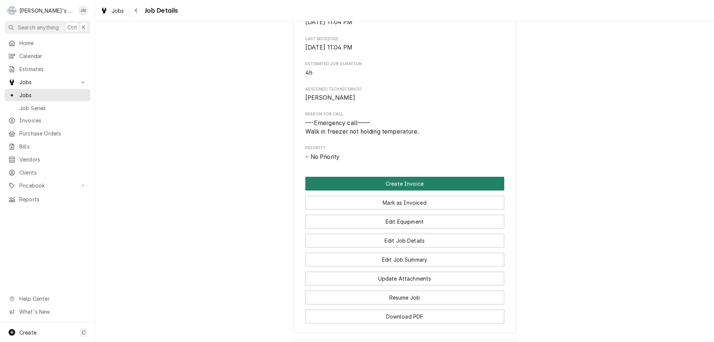
click at [389, 190] on button "Create Invoice" at bounding box center [404, 184] width 199 height 14
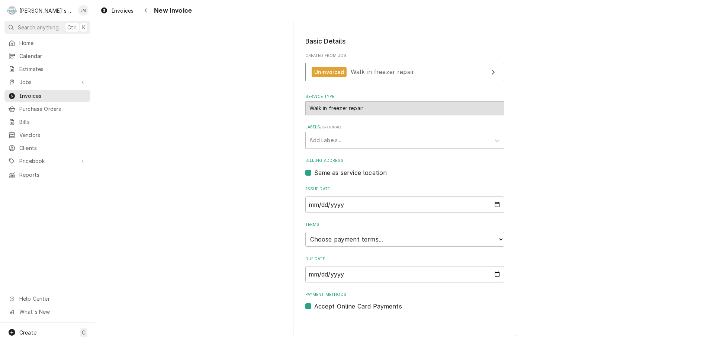
scroll to position [111, 0]
click at [449, 236] on select "Choose payment terms... Same Day Net 7 Net 14 Net 21 Net 30 Net 45 Net 60 Net 90" at bounding box center [404, 238] width 199 height 15
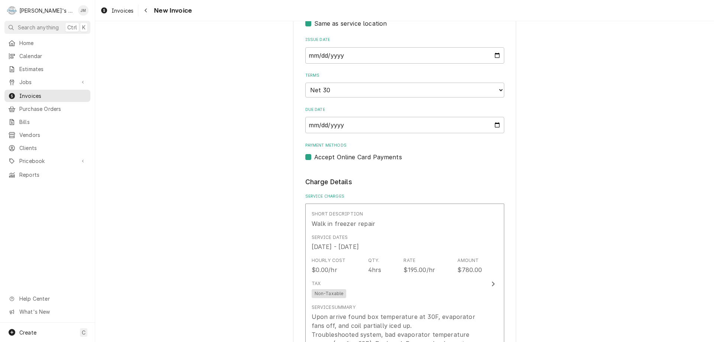
scroll to position [408, 0]
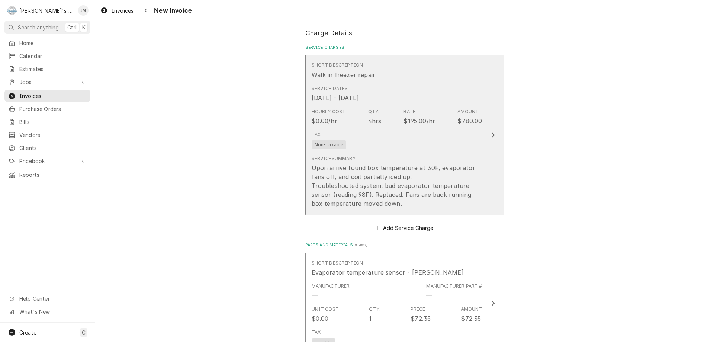
click at [488, 132] on div "Update Line Item" at bounding box center [493, 134] width 10 height 9
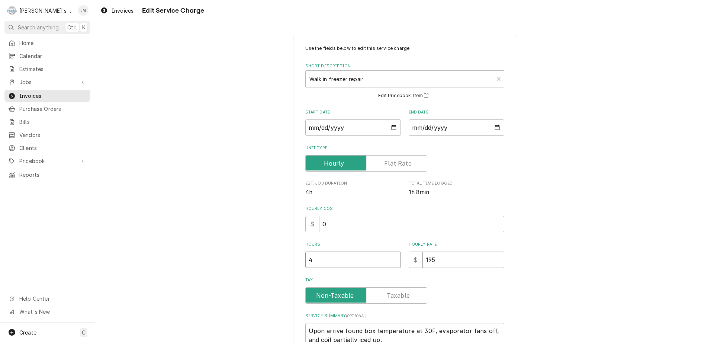
type textarea "x"
type input "3.5"
click at [392, 261] on input "3.5" at bounding box center [353, 259] width 96 height 16
type textarea "x"
type input "3"
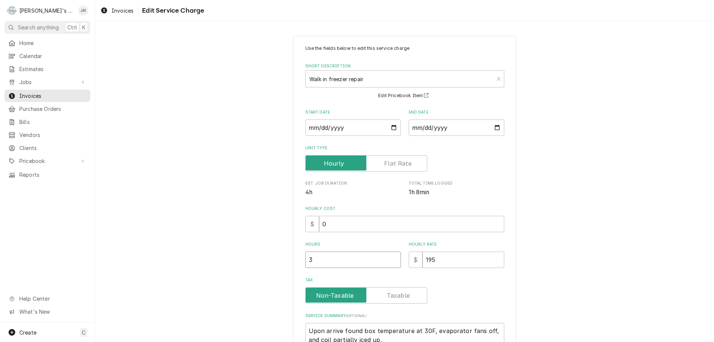
click at [392, 261] on input "3" at bounding box center [353, 259] width 96 height 16
drag, startPoint x: 445, startPoint y: 262, endPoint x: 409, endPoint y: 262, distance: 36.1
click at [409, 262] on div "$ 195" at bounding box center [457, 259] width 96 height 16
type textarea "x"
type input "2"
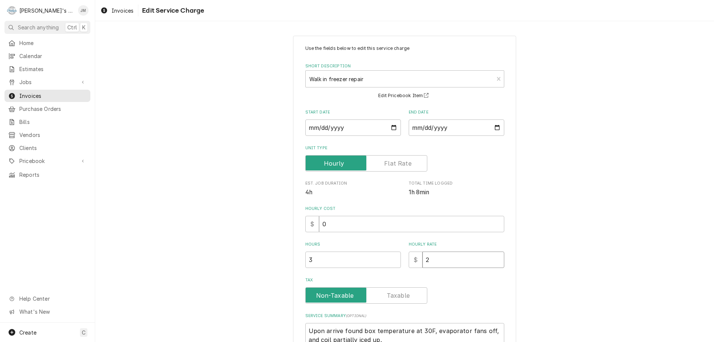
type textarea "x"
type input "29"
type textarea "x"
type input "292"
type textarea "x"
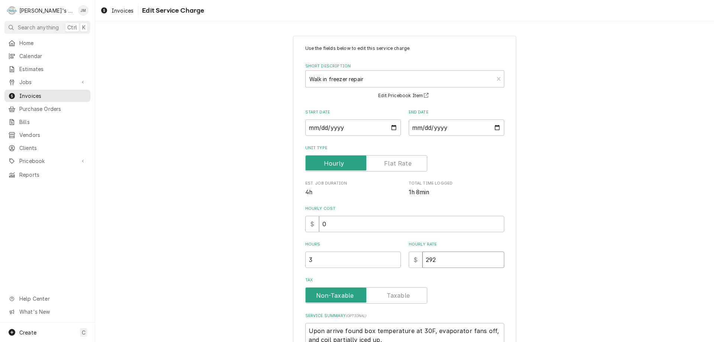
type input "292.5"
type textarea "x"
type input "292.50"
click at [672, 257] on div "Use the fields below to edit this service charge Short Description Walk in free…" at bounding box center [404, 233] width 619 height 409
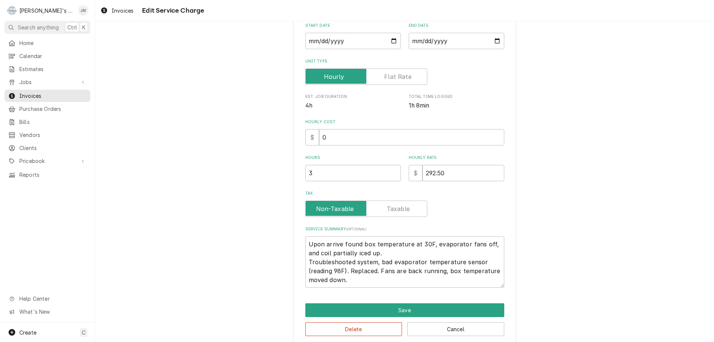
scroll to position [97, 0]
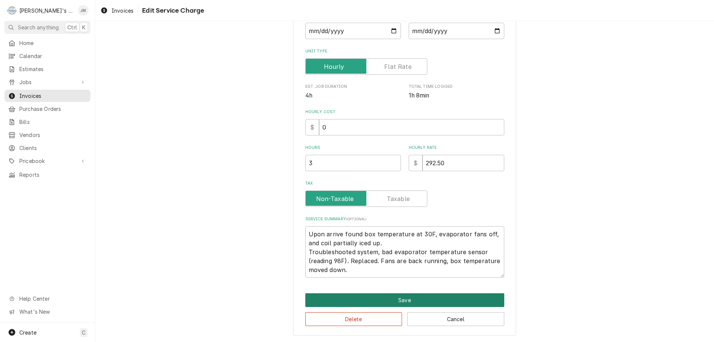
click at [406, 302] on button "Save" at bounding box center [404, 300] width 199 height 14
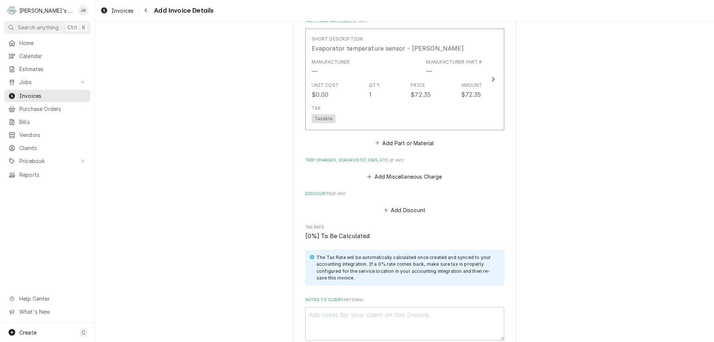
scroll to position [595, 0]
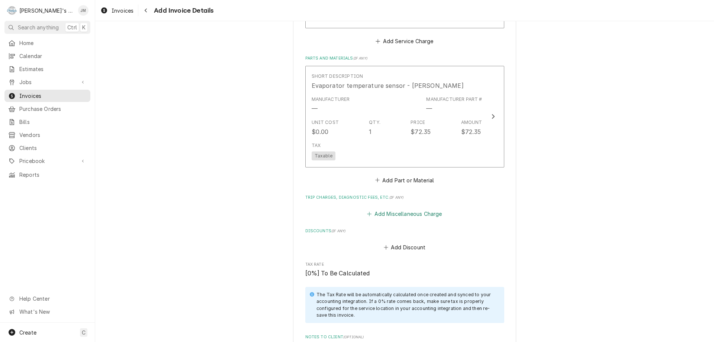
click at [396, 211] on button "Add Miscellaneous Charge" at bounding box center [404, 214] width 77 height 10
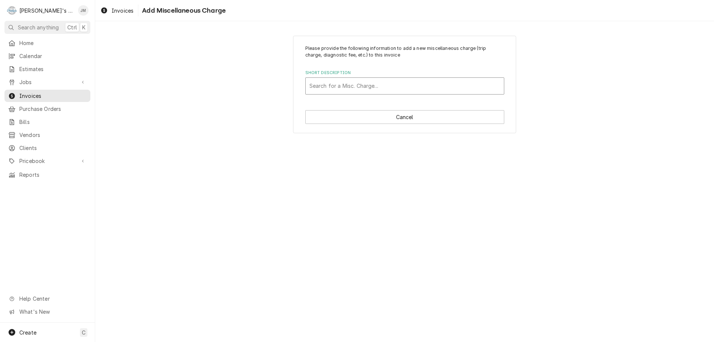
click at [348, 86] on div "Short Description" at bounding box center [404, 85] width 191 height 13
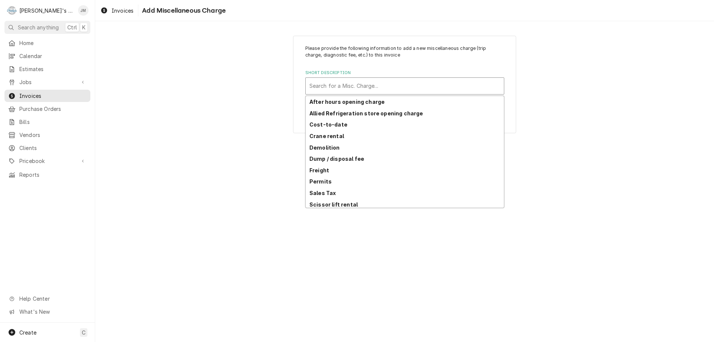
scroll to position [36, 0]
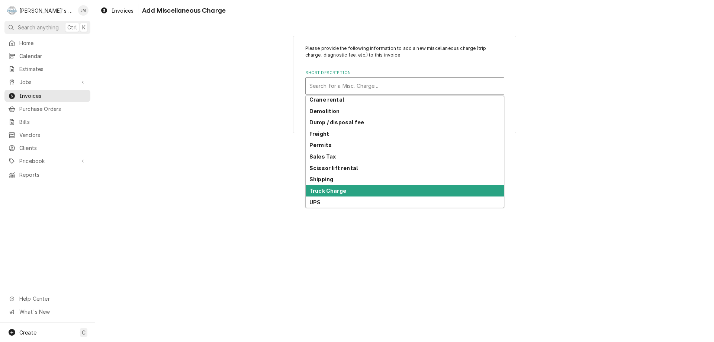
click at [354, 191] on div "Truck Charge" at bounding box center [405, 191] width 198 height 12
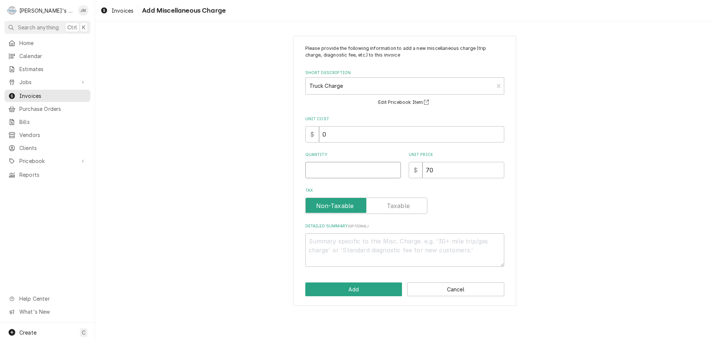
click at [373, 171] on input "Quantity" at bounding box center [353, 170] width 96 height 16
type textarea "x"
type input "1"
click at [359, 292] on button "Add" at bounding box center [353, 289] width 97 height 14
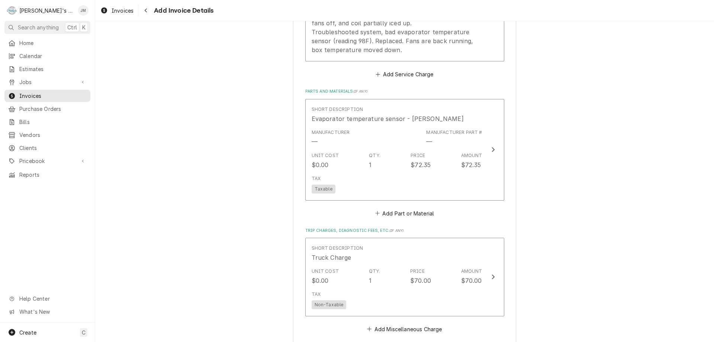
scroll to position [494, 0]
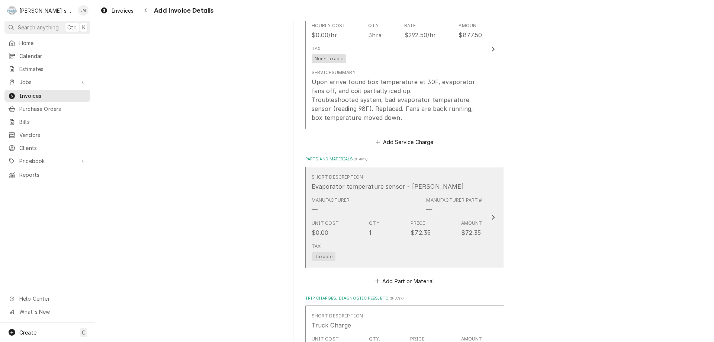
click at [491, 217] on icon "Update Line Item" at bounding box center [492, 217] width 3 height 5
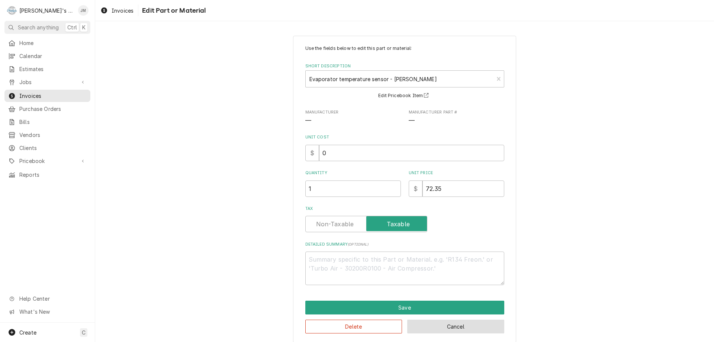
click at [441, 326] on button "Cancel" at bounding box center [455, 326] width 97 height 14
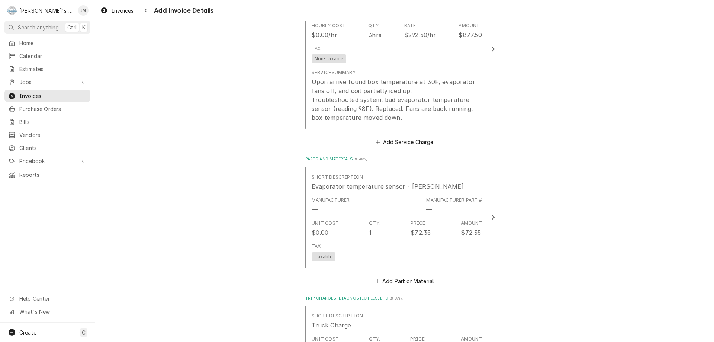
scroll to position [485, 0]
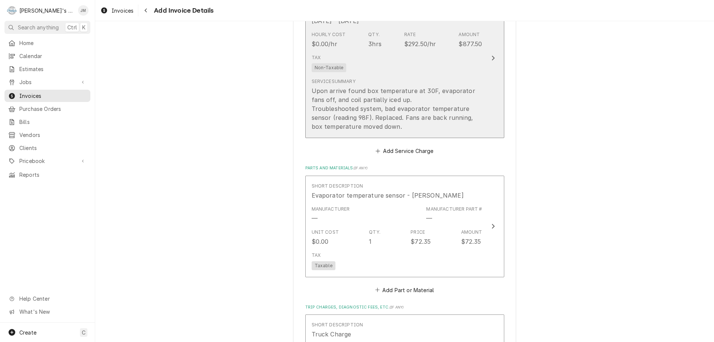
click at [491, 58] on icon "Update Line Item" at bounding box center [492, 58] width 3 height 5
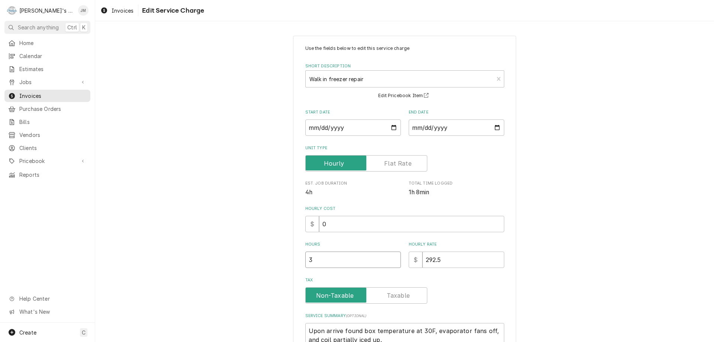
type textarea "x"
type input "2.5"
click at [391, 261] on input "2.5" at bounding box center [353, 259] width 96 height 16
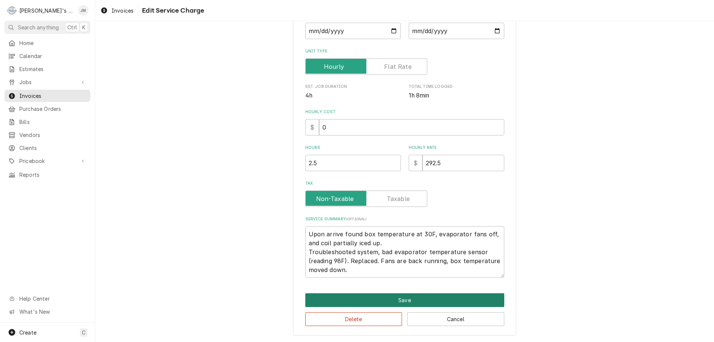
click at [392, 297] on button "Save" at bounding box center [404, 300] width 199 height 14
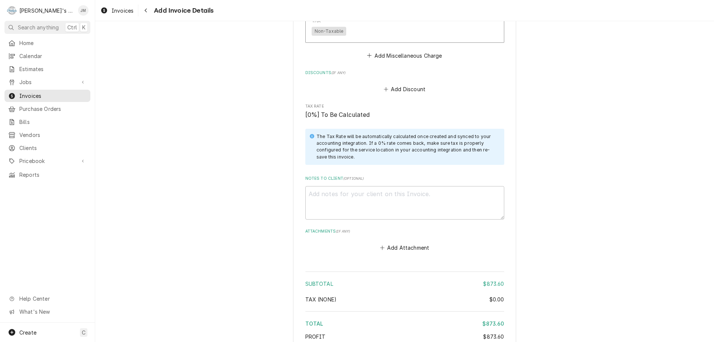
scroll to position [903, 0]
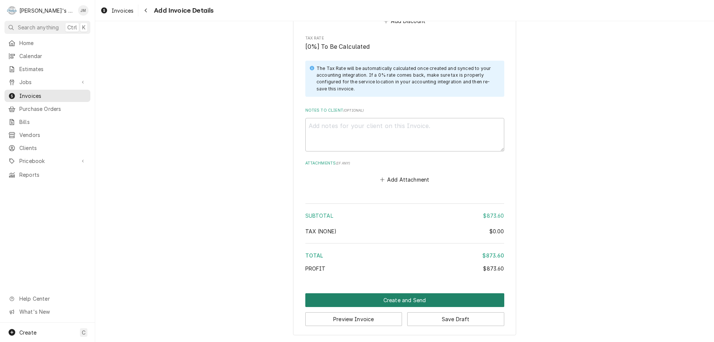
click at [414, 297] on button "Create and Send" at bounding box center [404, 300] width 199 height 14
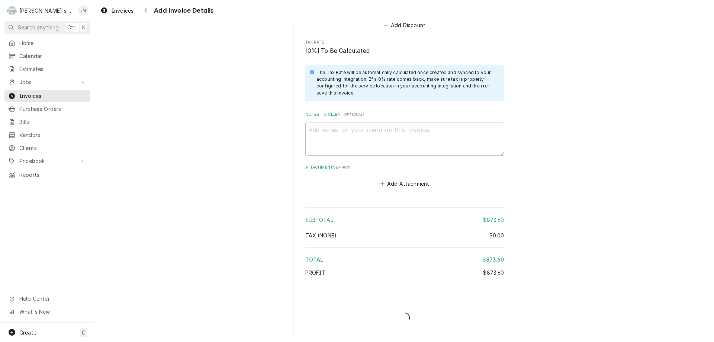
type textarea "x"
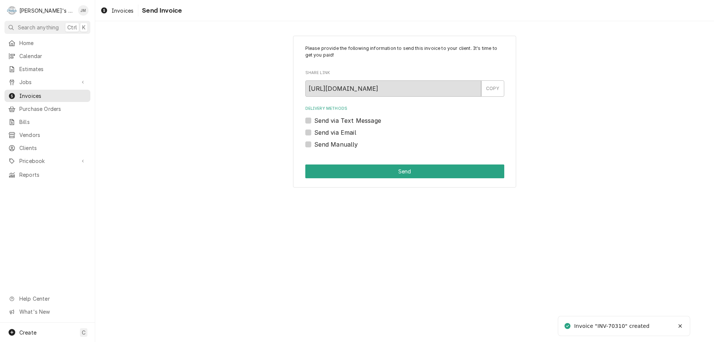
click at [351, 143] on label "Send Manually" at bounding box center [336, 144] width 44 height 9
click at [351, 143] on input "Send Manually" at bounding box center [413, 148] width 199 height 16
checkbox input "true"
click at [396, 174] on button "Send" at bounding box center [404, 171] width 199 height 14
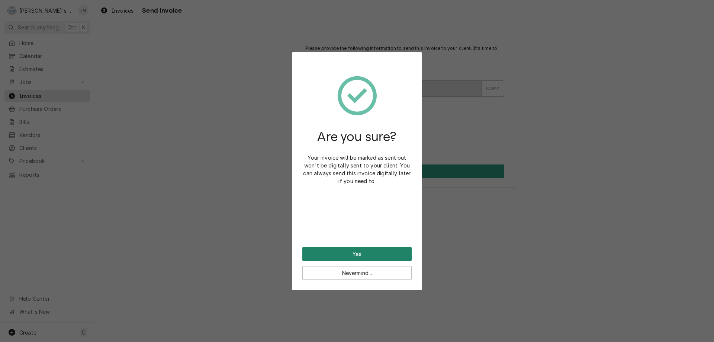
click at [356, 252] on button "Yes" at bounding box center [356, 254] width 109 height 14
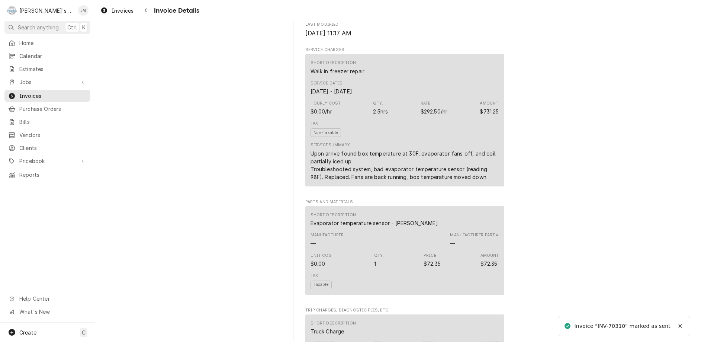
scroll to position [923, 0]
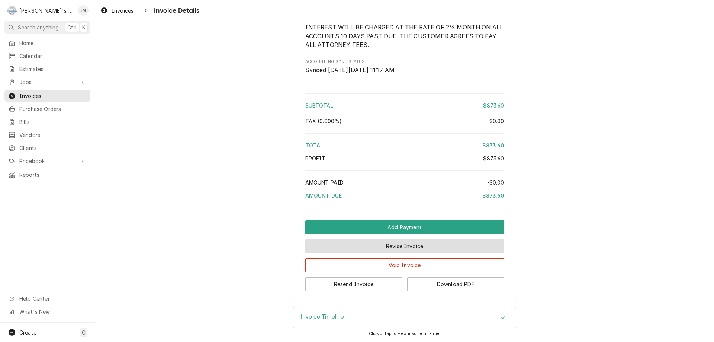
click at [384, 248] on button "Revise Invoice" at bounding box center [404, 246] width 199 height 14
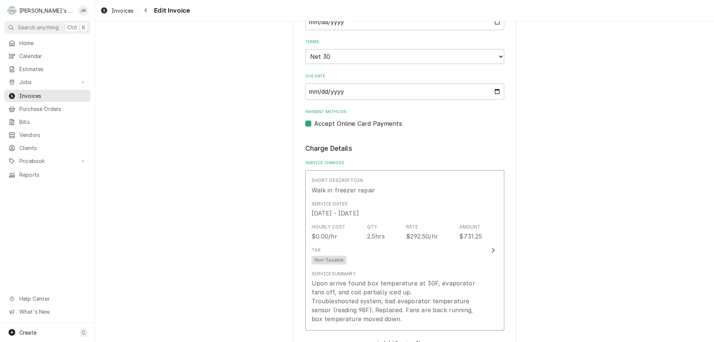
scroll to position [919, 0]
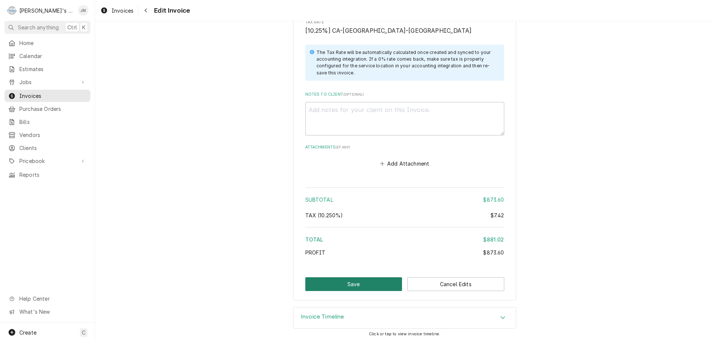
click at [358, 287] on button "Save" at bounding box center [353, 284] width 97 height 14
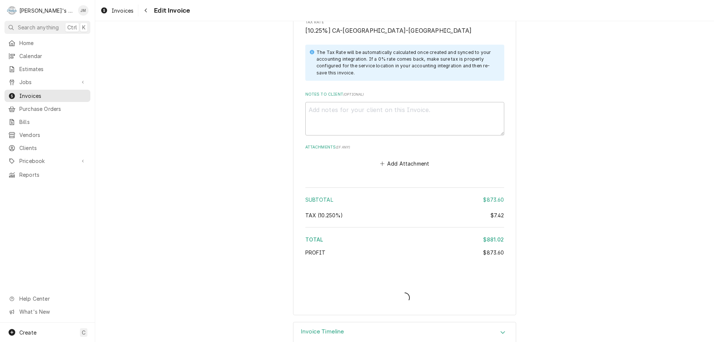
type textarea "x"
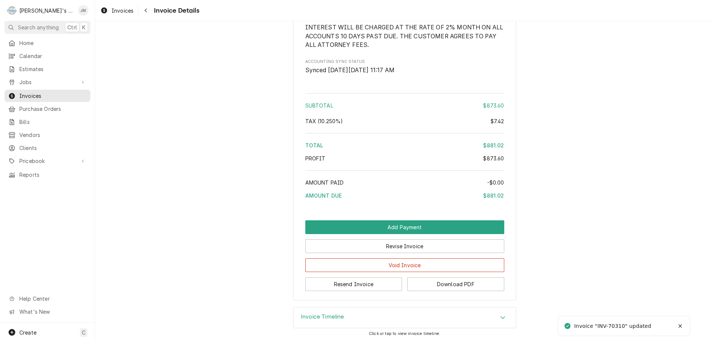
scroll to position [923, 0]
click at [337, 285] on button "Resend Invoice" at bounding box center [353, 284] width 97 height 14
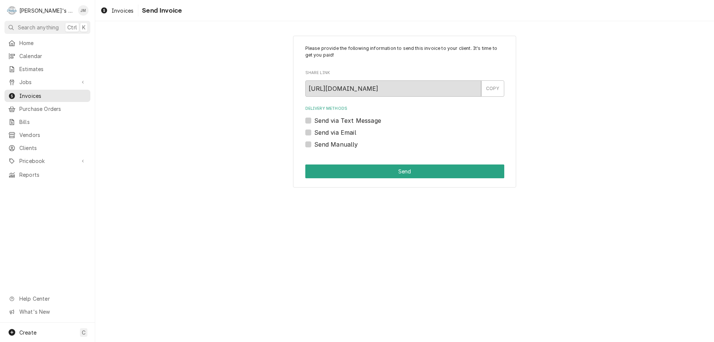
click at [328, 131] on label "Send via Email" at bounding box center [335, 132] width 42 height 9
click at [328, 131] on input "Send via Email" at bounding box center [413, 136] width 199 height 16
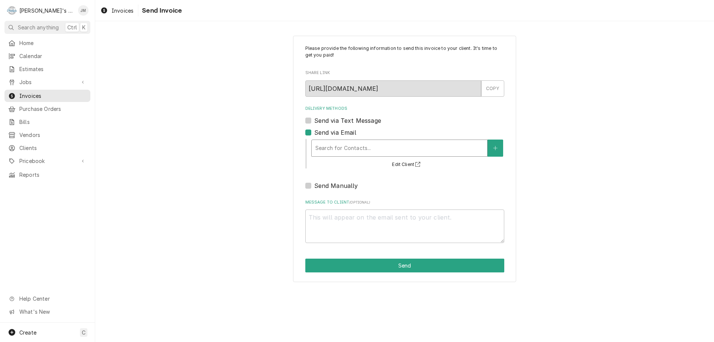
click at [336, 146] on div "Delivery Methods" at bounding box center [399, 147] width 168 height 13
click at [314, 133] on label "Send via Email" at bounding box center [335, 132] width 42 height 9
click at [314, 133] on input "Send via Email" at bounding box center [413, 136] width 199 height 16
checkbox input "false"
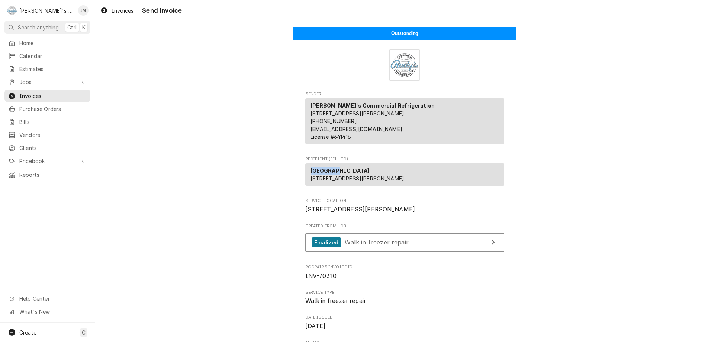
drag, startPoint x: 333, startPoint y: 178, endPoint x: 307, endPoint y: 180, distance: 25.4
click at [310, 180] on p "Hokkaido 3335 Castro Valley Blvd Castro Valley, CA 94546" at bounding box center [357, 175] width 94 height 16
copy strong "[GEOGRAPHIC_DATA]"
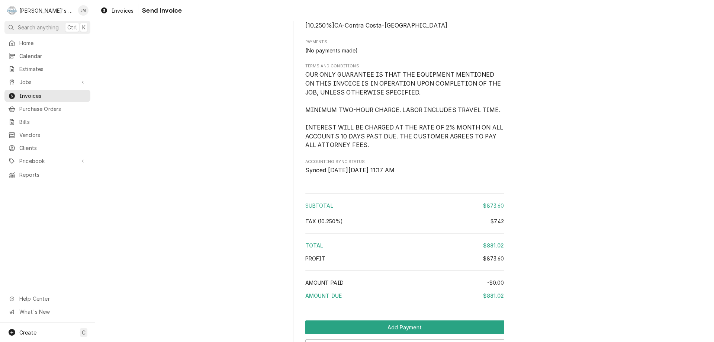
scroll to position [923, 0]
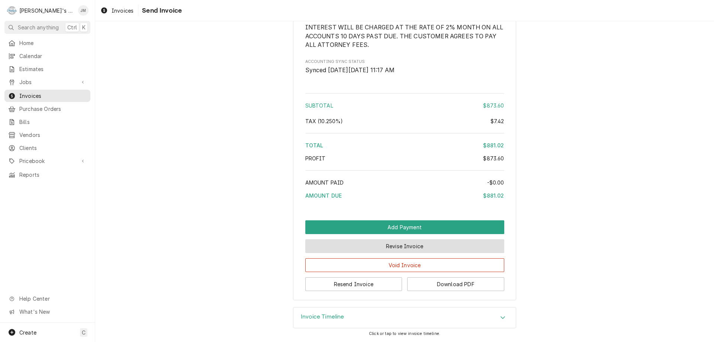
click at [414, 246] on button "Revise Invoice" at bounding box center [404, 246] width 199 height 14
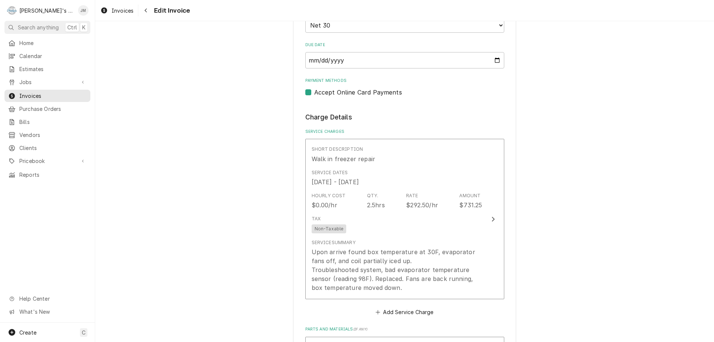
scroll to position [335, 0]
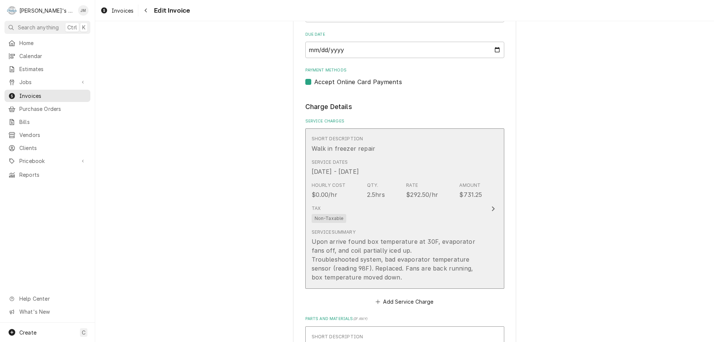
click at [491, 206] on icon "Update Line Item" at bounding box center [493, 209] width 4 height 6
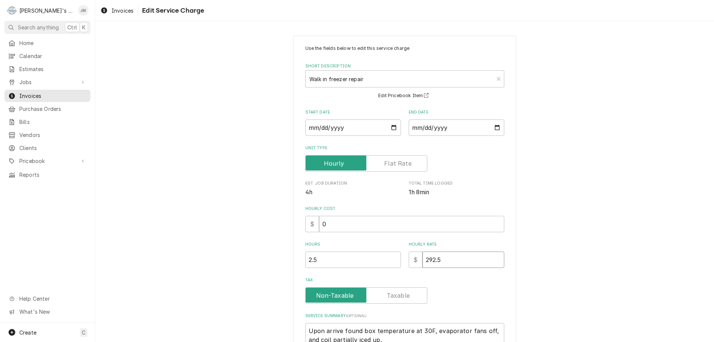
drag, startPoint x: 450, startPoint y: 264, endPoint x: 392, endPoint y: 270, distance: 58.2
click at [392, 270] on div "Use the fields below to edit this service charge Short Description Walk in free…" at bounding box center [404, 209] width 199 height 329
type textarea "x"
type input "3"
click at [391, 257] on input "3" at bounding box center [353, 259] width 96 height 16
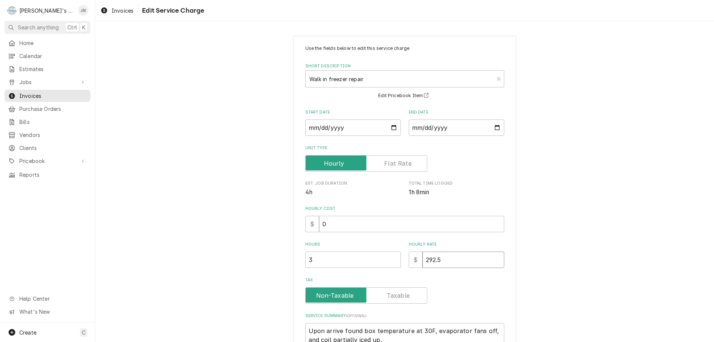
drag, startPoint x: 449, startPoint y: 260, endPoint x: 415, endPoint y: 257, distance: 34.0
click at [415, 257] on div "$ 292.5" at bounding box center [457, 259] width 96 height 16
type textarea "x"
type input "0"
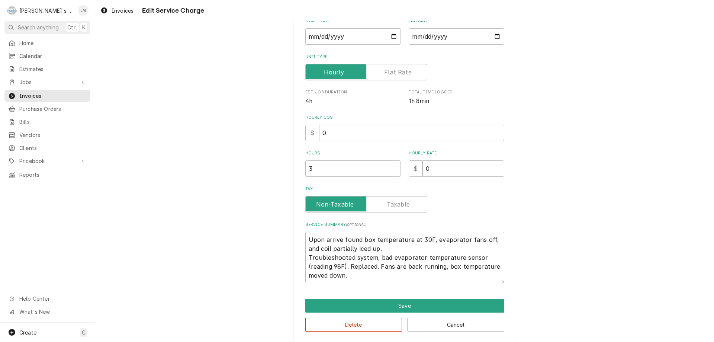
scroll to position [97, 0]
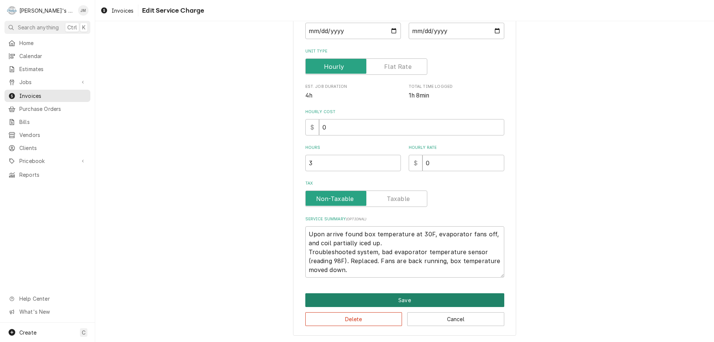
click at [403, 298] on button "Save" at bounding box center [404, 300] width 199 height 14
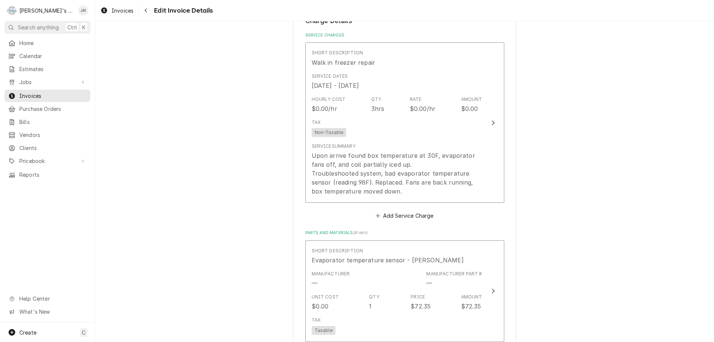
scroll to position [512, 0]
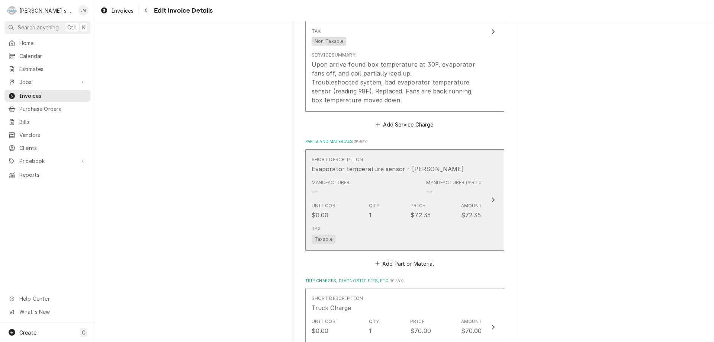
click at [491, 201] on icon "Update Line Item" at bounding box center [493, 200] width 4 height 6
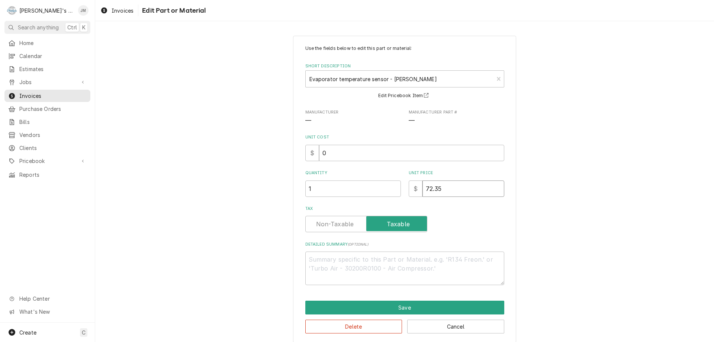
drag, startPoint x: 459, startPoint y: 191, endPoint x: 424, endPoint y: 187, distance: 35.8
click at [424, 187] on input "72.35" at bounding box center [463, 188] width 82 height 16
type textarea "x"
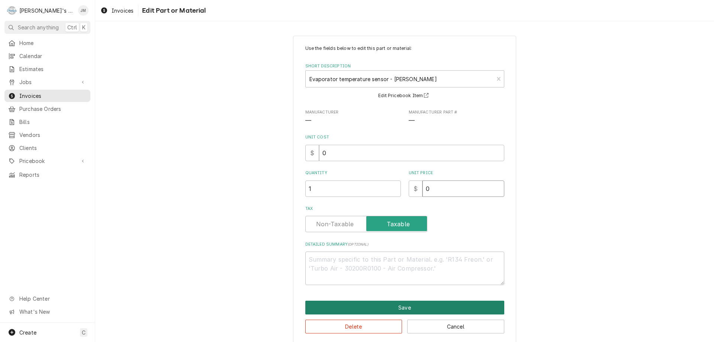
type input "0"
click at [421, 307] on button "Save" at bounding box center [404, 307] width 199 height 14
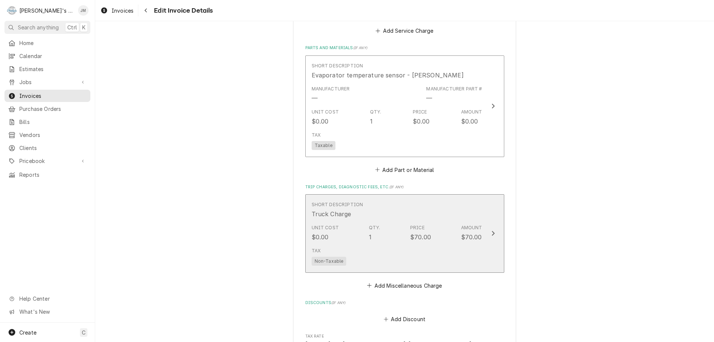
scroll to position [614, 0]
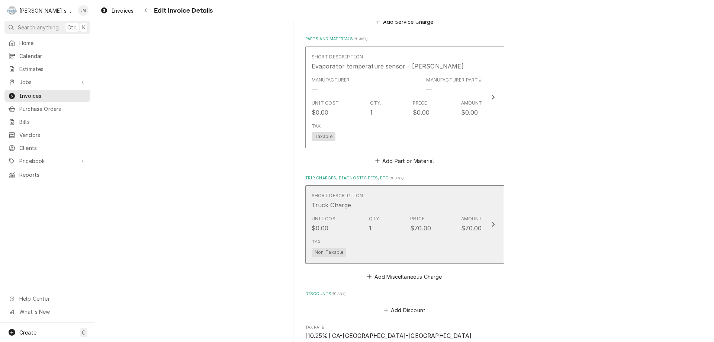
click at [488, 223] on div "Update Line Item" at bounding box center [493, 224] width 10 height 9
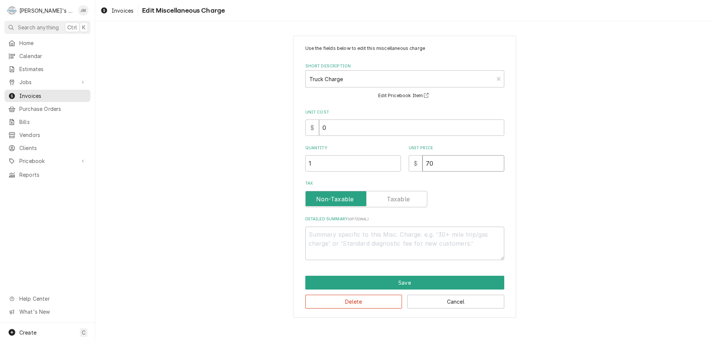
drag, startPoint x: 443, startPoint y: 166, endPoint x: 410, endPoint y: 162, distance: 33.7
click at [410, 162] on div "$ 70" at bounding box center [457, 163] width 96 height 16
type textarea "x"
type input "0"
click at [403, 283] on button "Save" at bounding box center [404, 282] width 199 height 14
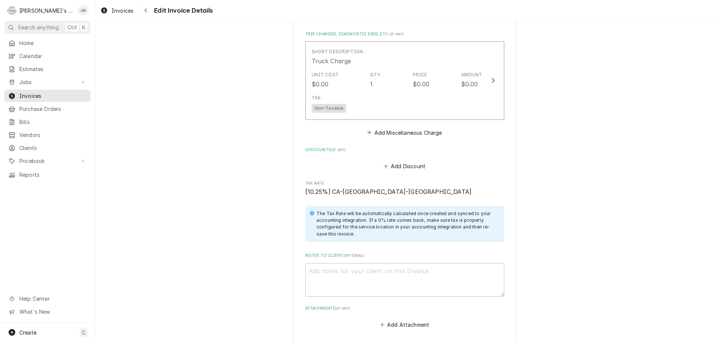
scroll to position [791, 0]
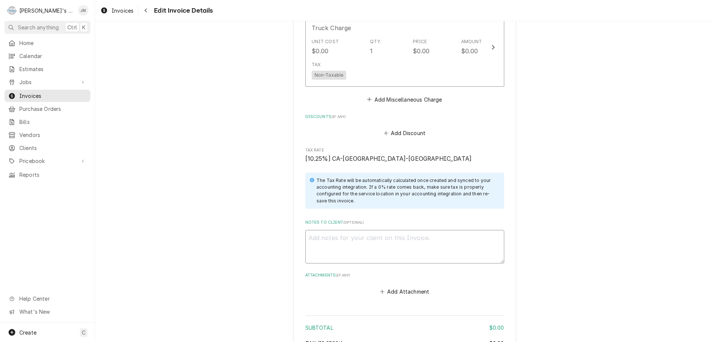
click at [382, 239] on textarea "Notes to Client ( optional )" at bounding box center [404, 246] width 199 height 33
type textarea "x"
type textarea "W"
type textarea "x"
type textarea "Wa"
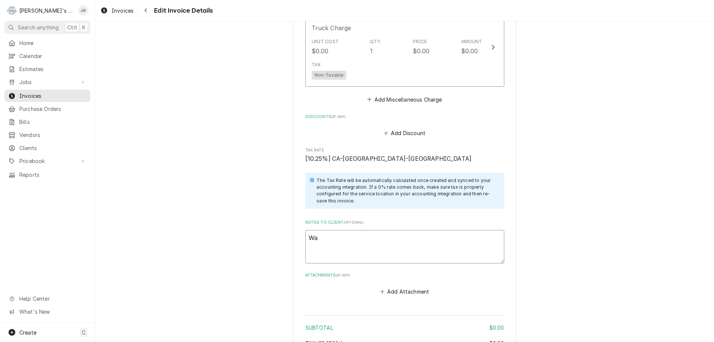
type textarea "x"
type textarea "War"
type textarea "x"
type textarea "Warr"
type textarea "x"
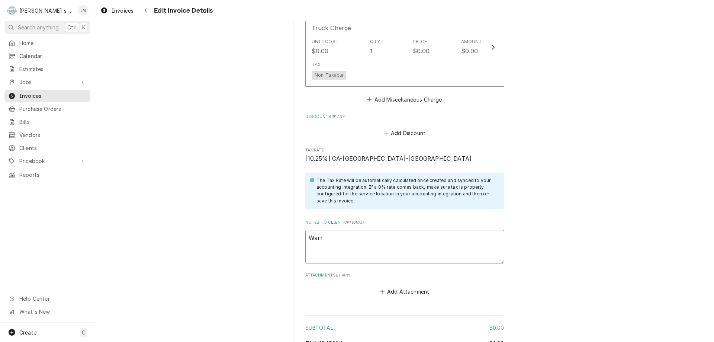
type textarea "Warra"
type textarea "x"
type textarea "Warran"
type textarea "x"
type textarea "Warrant"
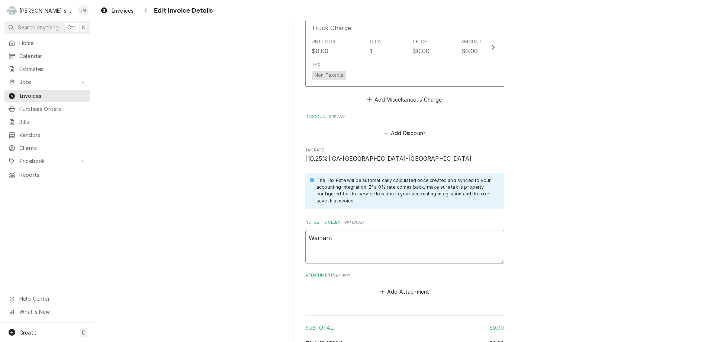
type textarea "x"
type textarea "Warranty"
type textarea "x"
type textarea "Warranty"
type textarea "x"
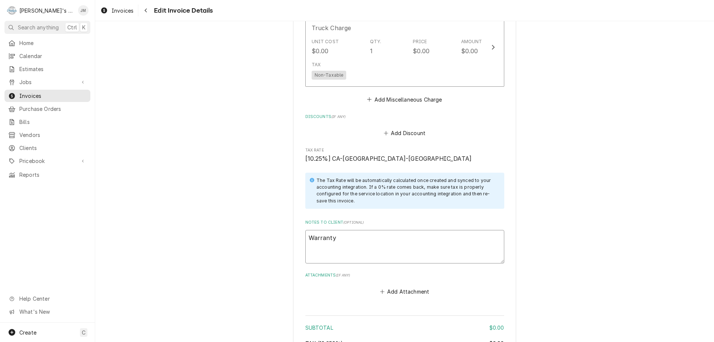
type textarea "Warranty w"
type textarea "x"
type textarea "Warranty wo"
type textarea "x"
type textarea "Warranty wor"
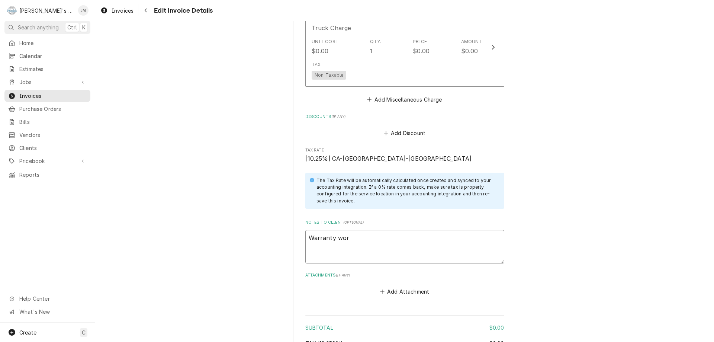
type textarea "x"
type textarea "Warranty work"
type textarea "x"
type textarea "Warranty work"
type textarea "x"
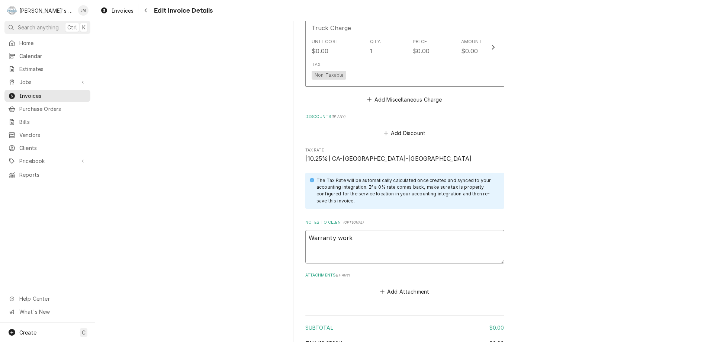
type textarea "Warranty work -"
type textarea "x"
type textarea "Warranty work -"
type textarea "x"
type textarea "Warranty work - n"
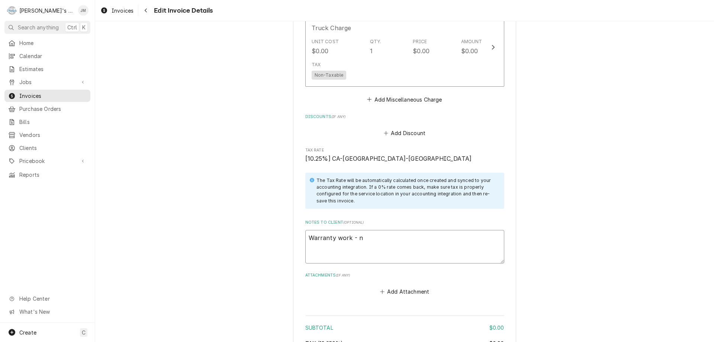
type textarea "x"
type textarea "Warranty work - no"
type textarea "x"
type textarea "Warranty work - no"
type textarea "x"
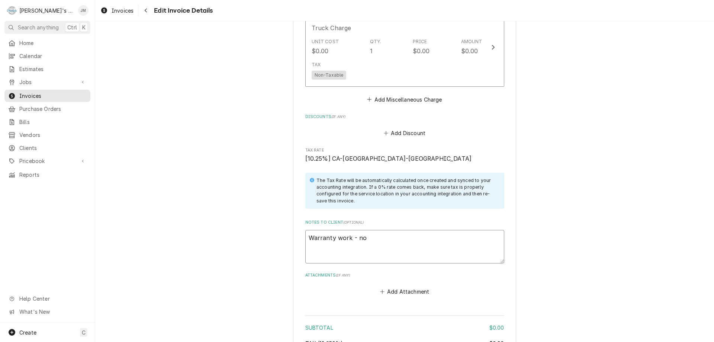
type textarea "Warranty work - no c"
type textarea "x"
type textarea "Warranty work - no ch"
type textarea "x"
type textarea "Warranty work - no cha"
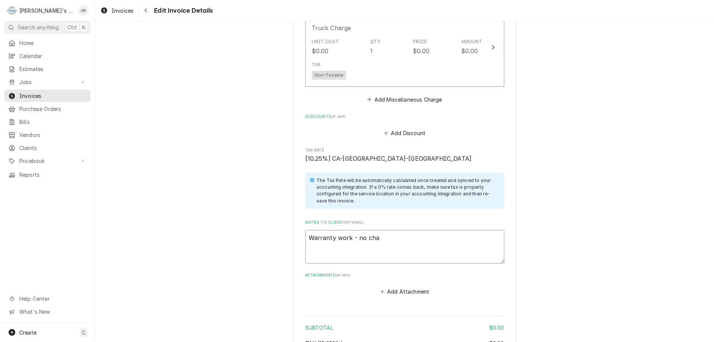
type textarea "x"
type textarea "Warranty work - no char"
type textarea "x"
type textarea "Warranty work - no charg"
type textarea "x"
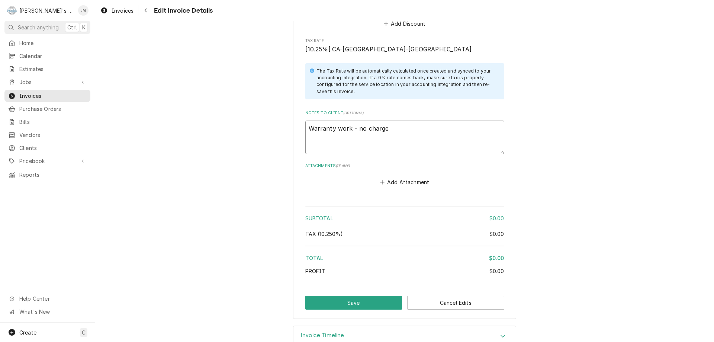
scroll to position [919, 0]
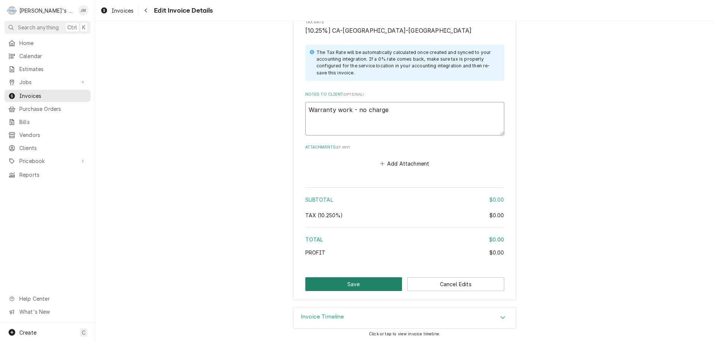
type textarea "Warranty work - no charge"
click at [365, 285] on button "Save" at bounding box center [353, 284] width 97 height 14
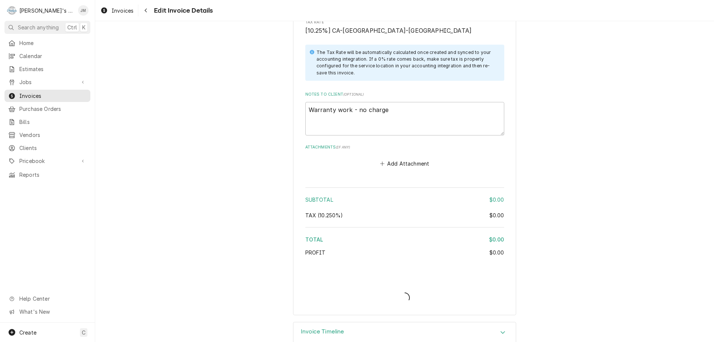
type textarea "x"
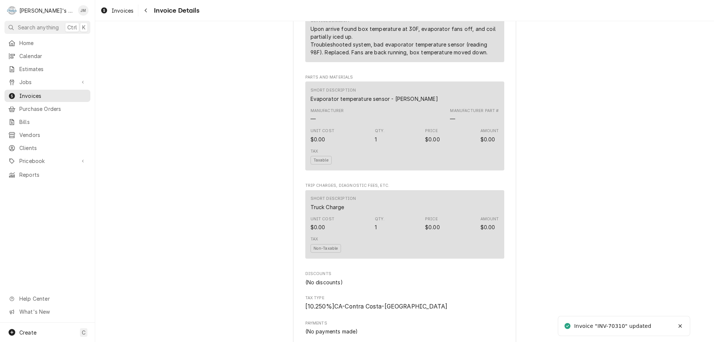
scroll to position [885, 0]
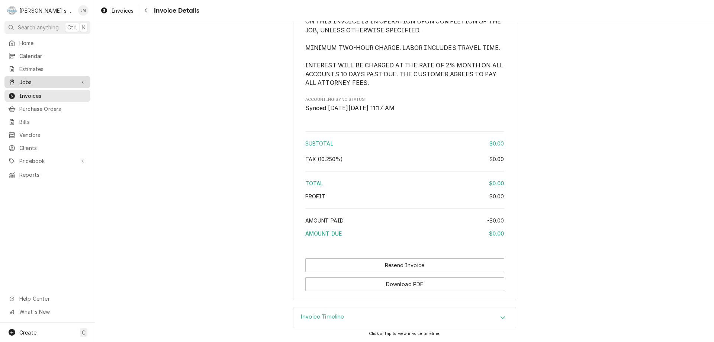
click at [46, 78] on span "Jobs" at bounding box center [47, 82] width 56 height 8
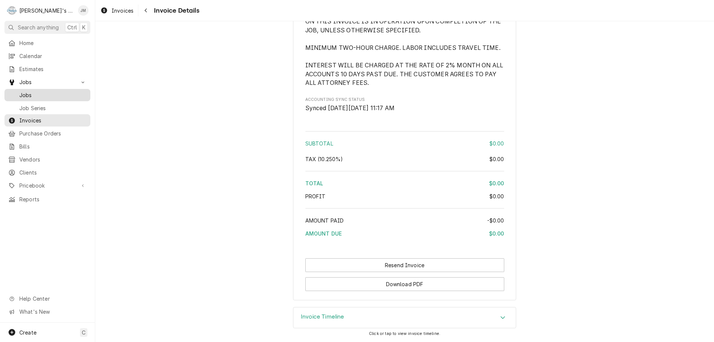
click at [28, 91] on span "Jobs" at bounding box center [52, 95] width 67 height 8
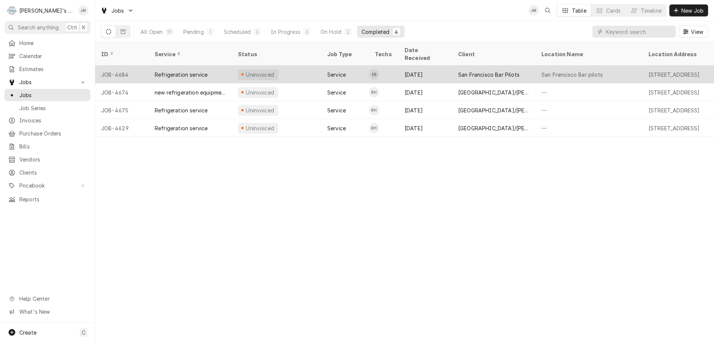
click at [497, 71] on div "San Francisco Bar Pilots" at bounding box center [488, 75] width 61 height 8
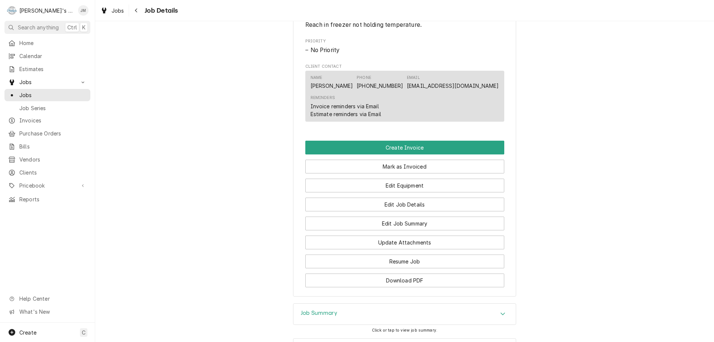
scroll to position [447, 0]
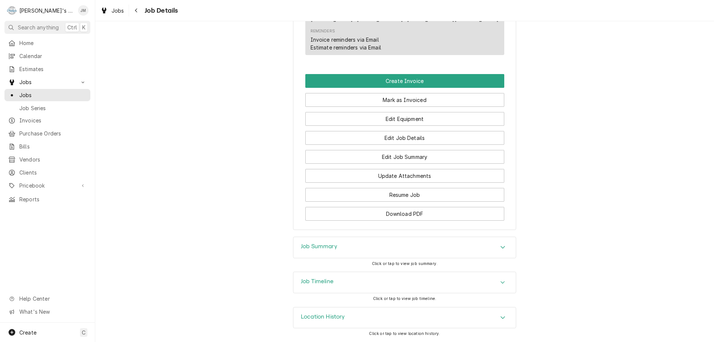
click at [310, 248] on h3 "Job Summary" at bounding box center [319, 246] width 36 height 7
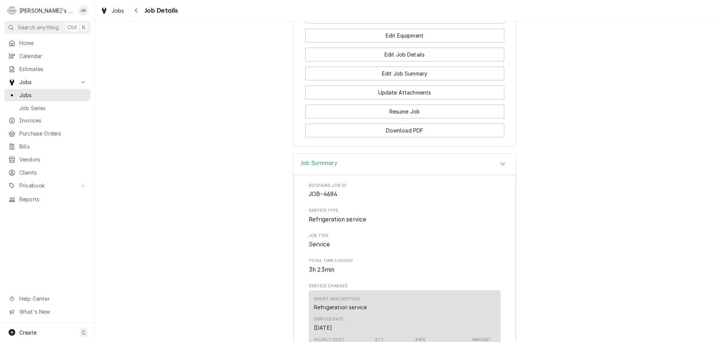
scroll to position [373, 0]
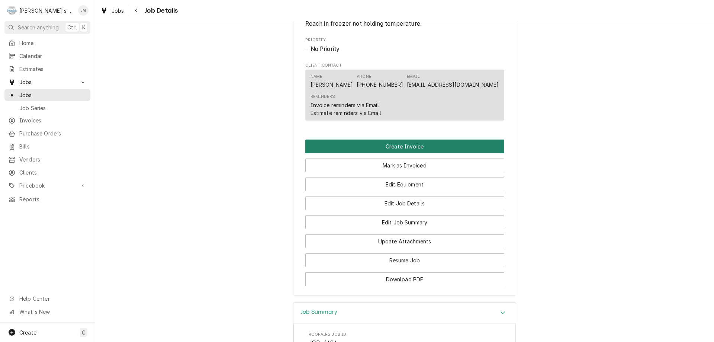
click at [412, 153] on button "Create Invoice" at bounding box center [404, 146] width 199 height 14
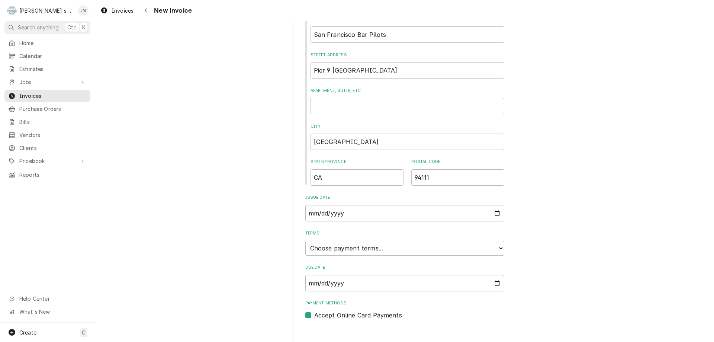
scroll to position [283, 0]
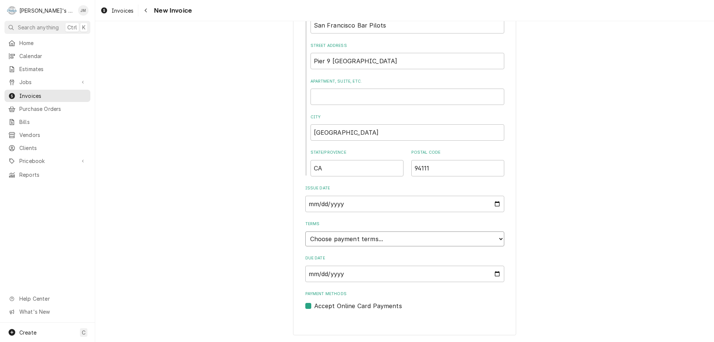
click at [422, 232] on select "Choose payment terms... Same Day Net 7 Net 14 Net 21 Net 30 Net 45 Net 60 Net 90" at bounding box center [404, 238] width 199 height 15
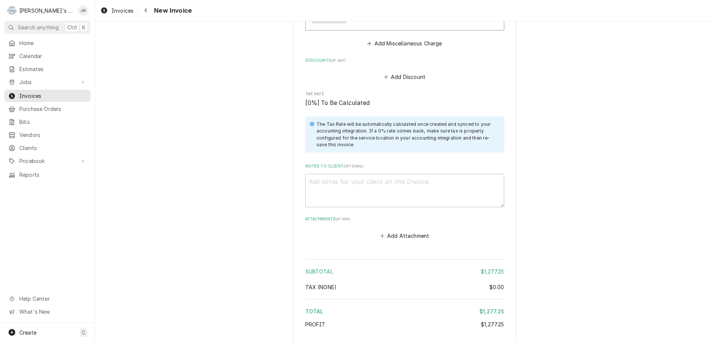
scroll to position [1119, 0]
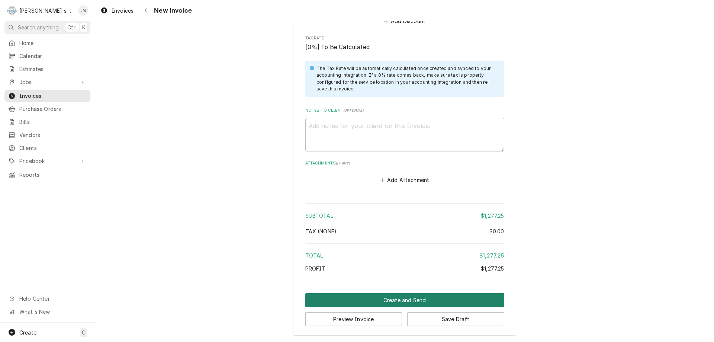
click at [415, 301] on button "Create and Send" at bounding box center [404, 300] width 199 height 14
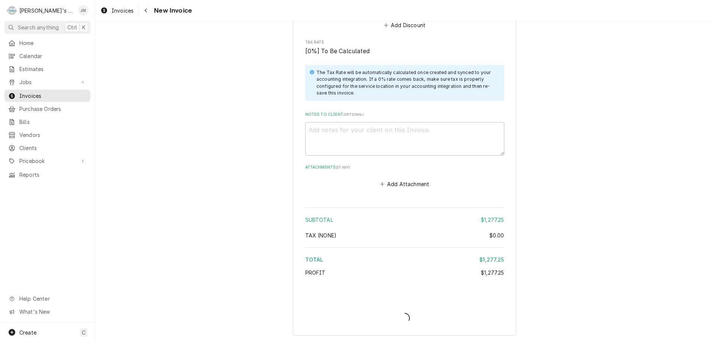
scroll to position [1115, 0]
type textarea "x"
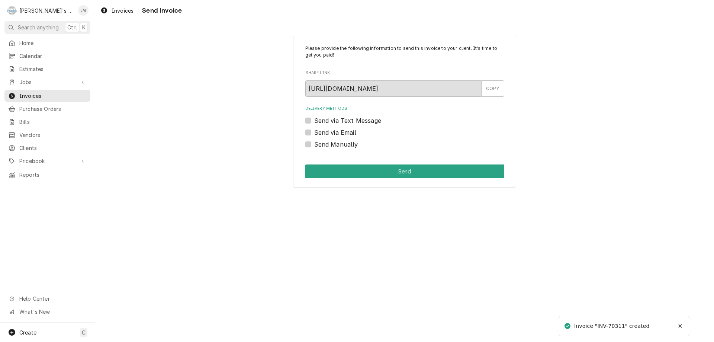
click at [340, 145] on label "Send Manually" at bounding box center [336, 144] width 44 height 9
click at [340, 145] on input "Send Manually" at bounding box center [413, 148] width 199 height 16
checkbox input "true"
click at [382, 171] on button "Send" at bounding box center [404, 171] width 199 height 14
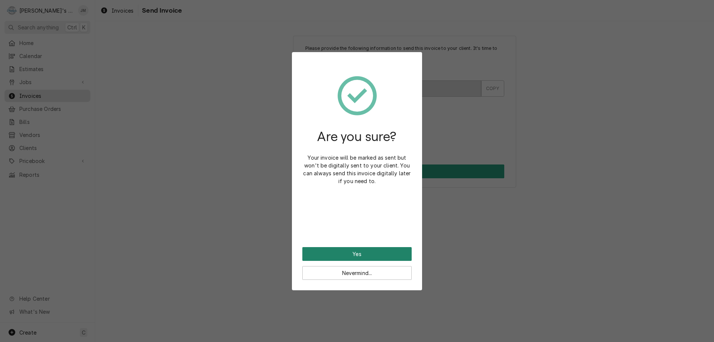
click at [365, 254] on button "Yes" at bounding box center [356, 254] width 109 height 14
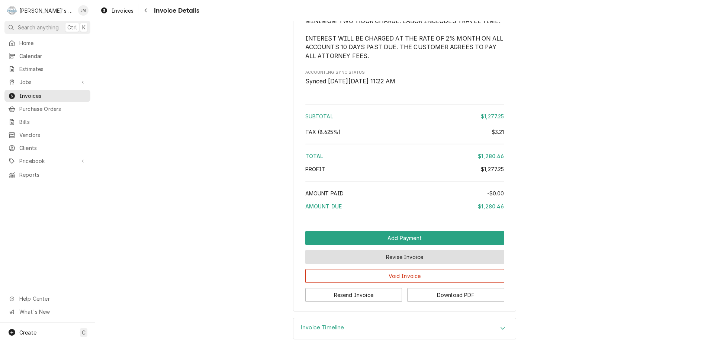
scroll to position [970, 0]
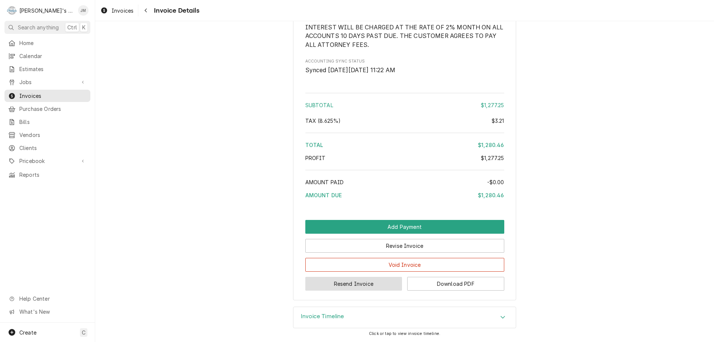
click at [358, 283] on button "Resend Invoice" at bounding box center [353, 284] width 97 height 14
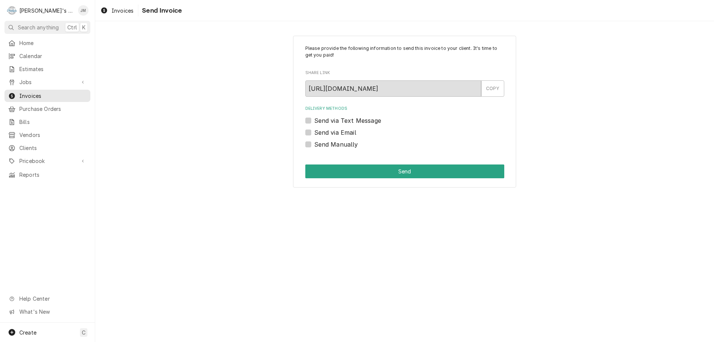
click at [347, 131] on label "Send via Email" at bounding box center [335, 132] width 42 height 9
click at [347, 131] on input "Send via Email" at bounding box center [413, 136] width 199 height 16
checkbox input "true"
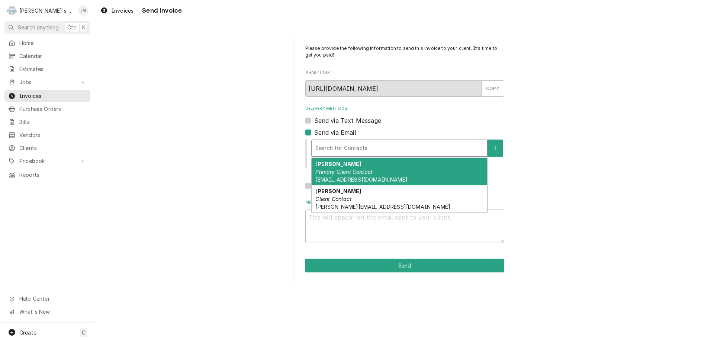
click at [360, 155] on div "Search for Contacts..." at bounding box center [399, 148] width 175 height 16
click at [359, 170] on em "Primary Client Contact" at bounding box center [343, 171] width 57 height 6
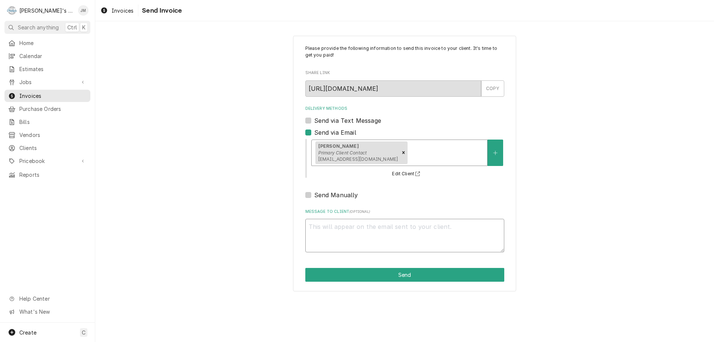
click at [364, 236] on textarea "Message to Client ( optional )" at bounding box center [404, 235] width 199 height 33
type textarea "x"
type textarea "T"
type textarea "x"
type textarea "Th"
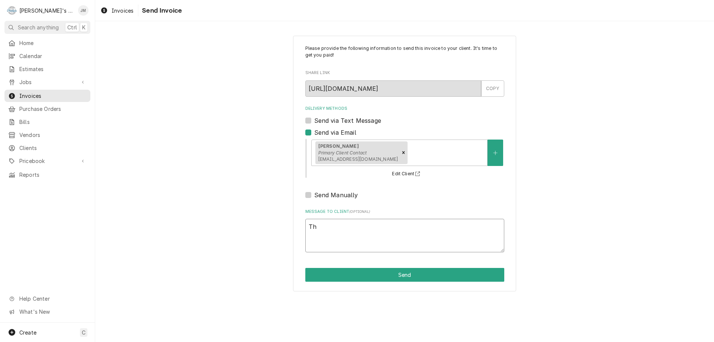
type textarea "x"
type textarea "ThA"
type textarea "x"
type textarea "ThAN"
type textarea "x"
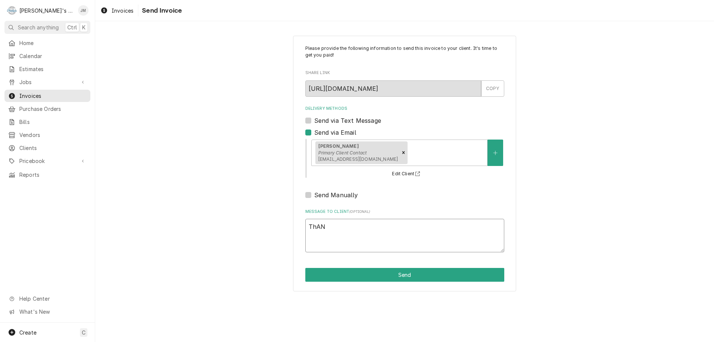
type textarea "ThANK"
type textarea "x"
type textarea "ThANK"
type textarea "x"
type textarea "ThANK"
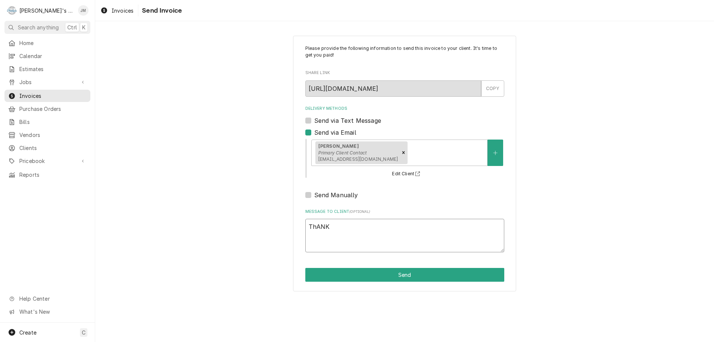
type textarea "x"
type textarea "ThAN"
type textarea "x"
type textarea "ThA"
type textarea "x"
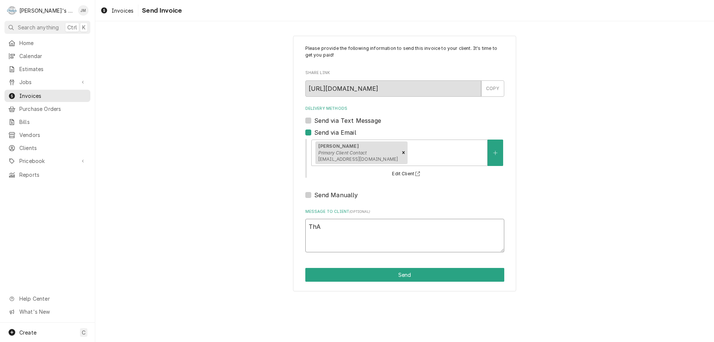
type textarea "Th"
type textarea "x"
type textarea "Tha"
type textarea "x"
type textarea "Than"
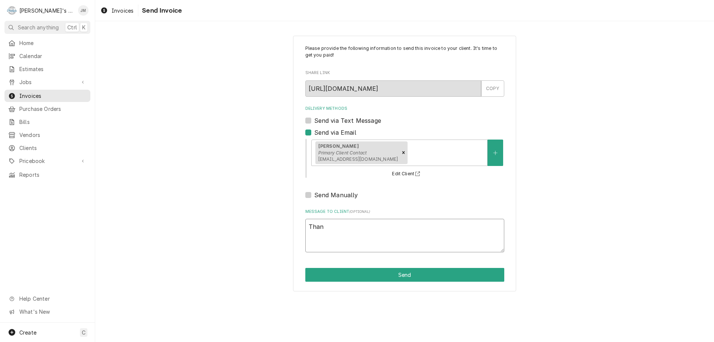
type textarea "x"
type textarea "Thank"
type textarea "x"
type textarea "Thank"
type textarea "x"
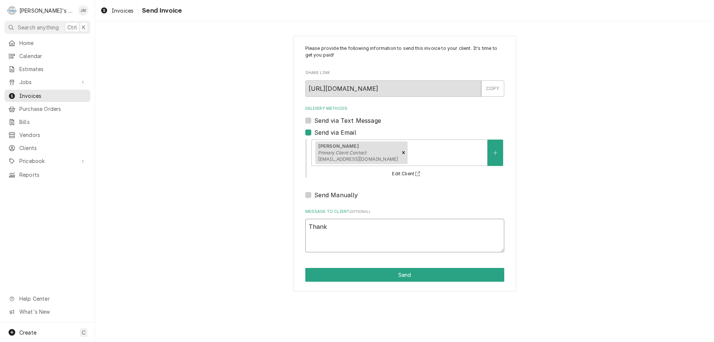
type textarea "Thank y"
type textarea "x"
type textarea "Thank yo"
type textarea "x"
type textarea "Thank you"
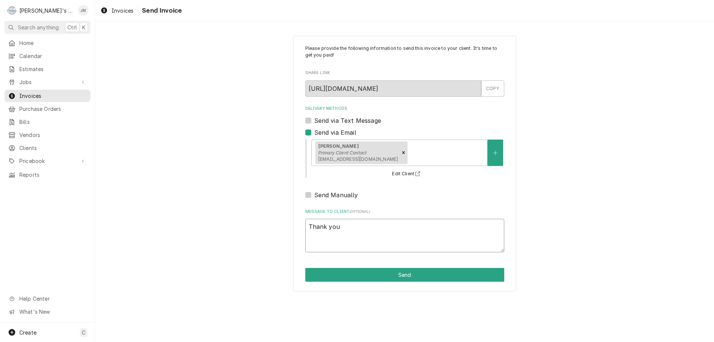
type textarea "x"
type textarea "Thank you"
type textarea "x"
type textarea "Thank you f"
type textarea "x"
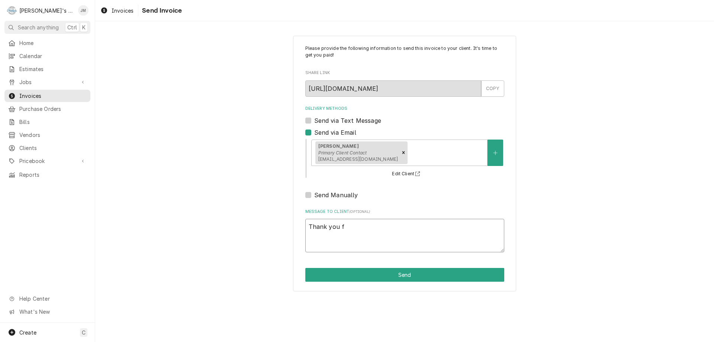
type textarea "Thank you fo"
type textarea "x"
type textarea "Thank you for"
type textarea "x"
type textarea "Thank you for"
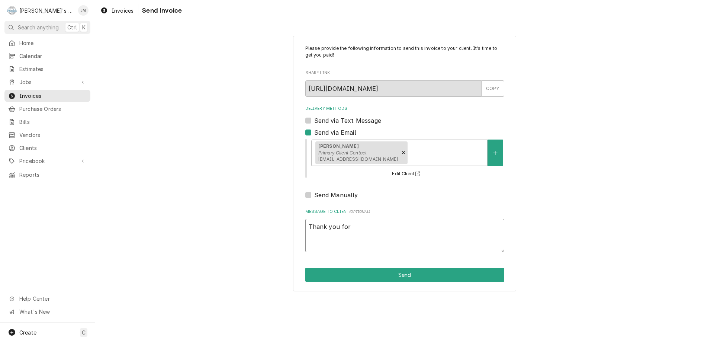
type textarea "x"
type textarea "Thank you for y"
type textarea "x"
type textarea "Thank you for you"
type textarea "x"
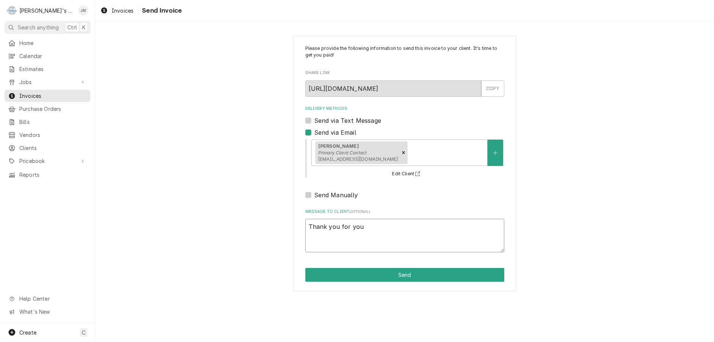
type textarea "Thank you for youi"
type textarea "x"
type textarea "Thank you for youir"
type textarea "x"
type textarea "Thank you for youir"
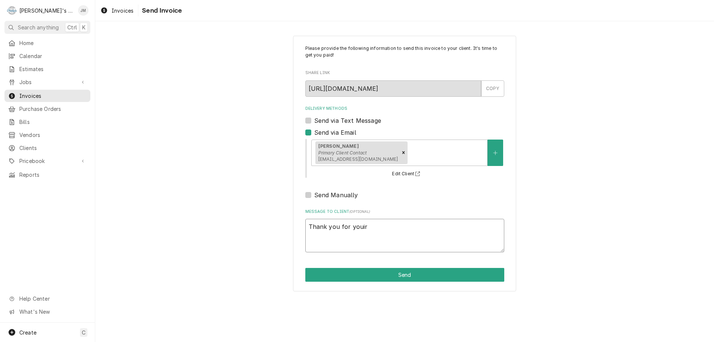
type textarea "x"
type textarea "Thank you for youir"
type textarea "x"
type textarea "Thank you for youi"
type textarea "x"
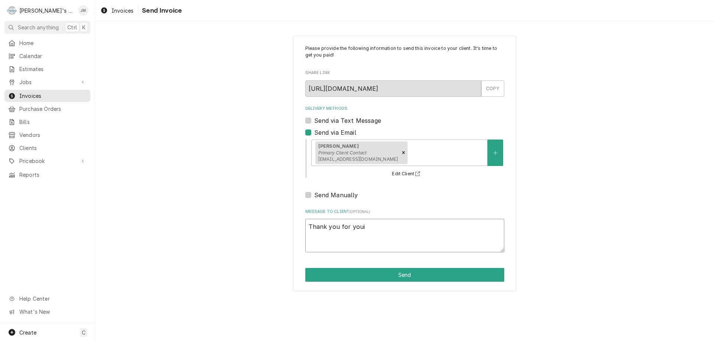
type textarea "Thank you for you"
type textarea "x"
type textarea "Thank you for your"
type textarea "x"
type textarea "Thank you for your"
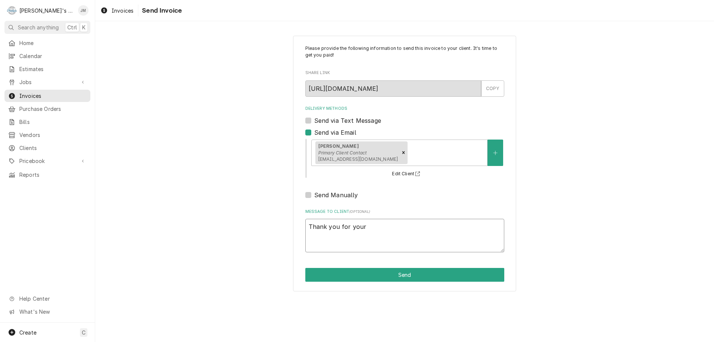
type textarea "x"
type textarea "Thank you for your b"
type textarea "x"
type textarea "Thank you for your bu"
type textarea "x"
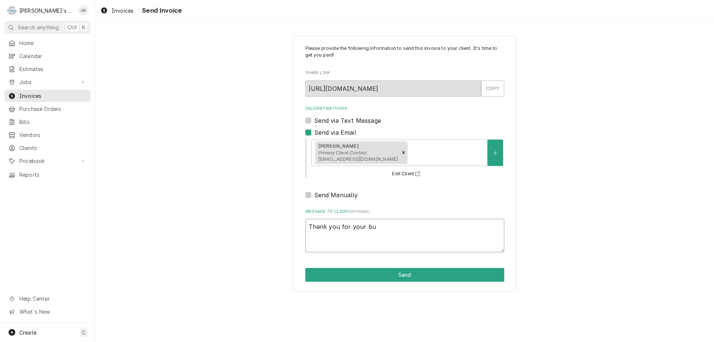
type textarea "Thank you for your bus"
type textarea "x"
type textarea "Thank you for your busi"
type textarea "x"
type textarea "Thank you for your busin"
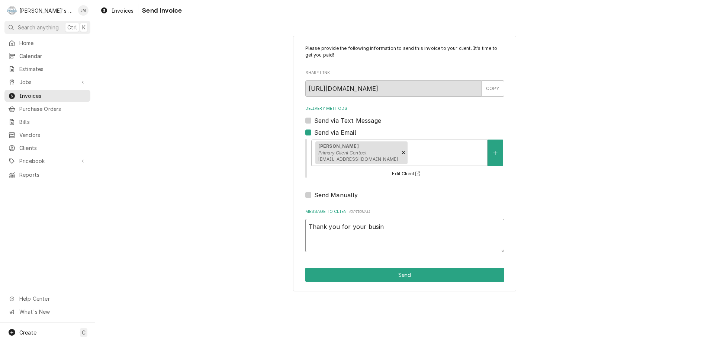
type textarea "x"
type textarea "Thank you for your busine"
type textarea "x"
type textarea "Thank you for your busines"
type textarea "x"
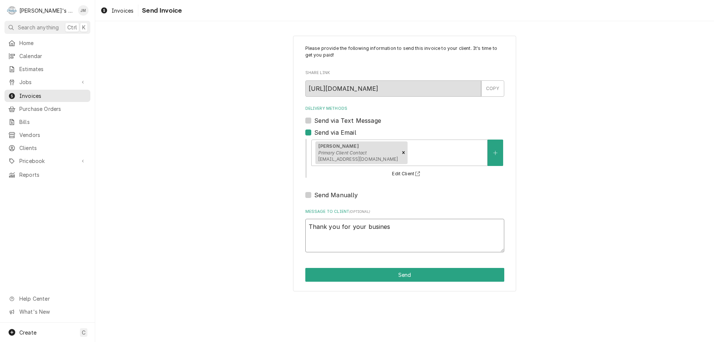
type textarea "Thank you for your business"
type textarea "x"
type textarea "Thank you for your business."
type textarea "x"
type textarea "Thank you for your business."
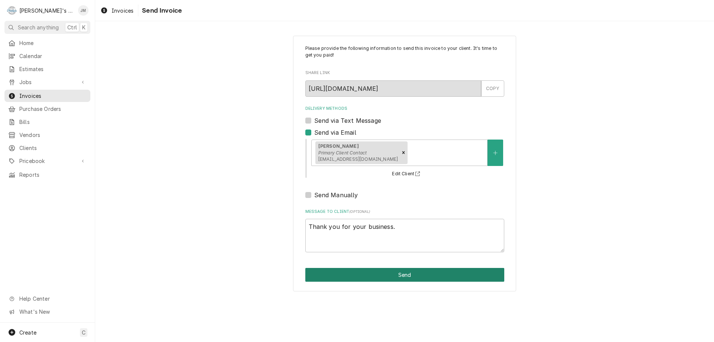
click at [399, 275] on button "Send" at bounding box center [404, 275] width 199 height 14
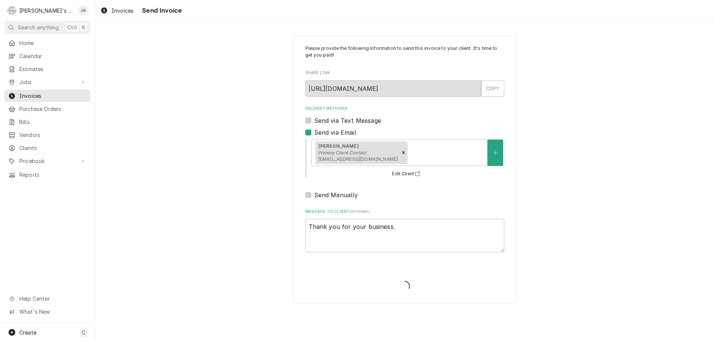
type textarea "x"
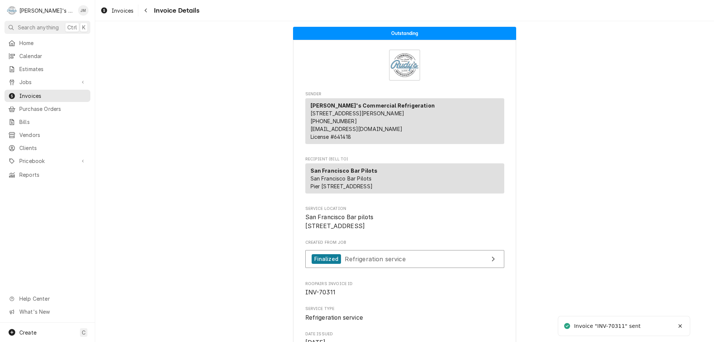
scroll to position [970, 0]
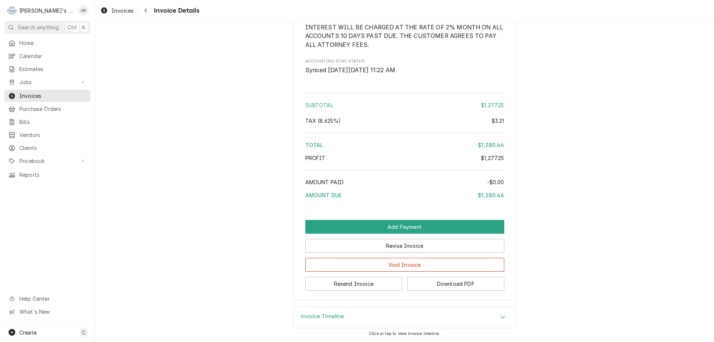
click at [343, 317] on div "Invoice Timeline" at bounding box center [404, 317] width 222 height 21
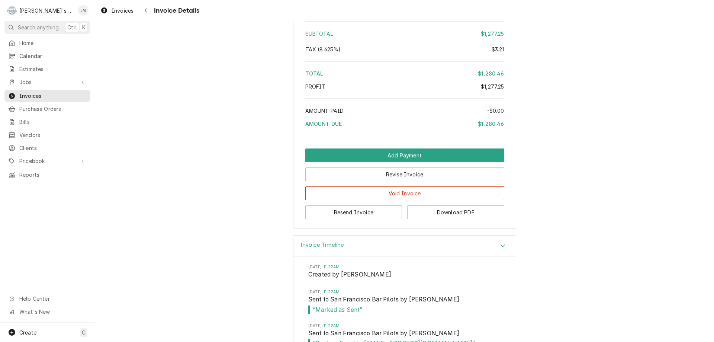
scroll to position [1065, 0]
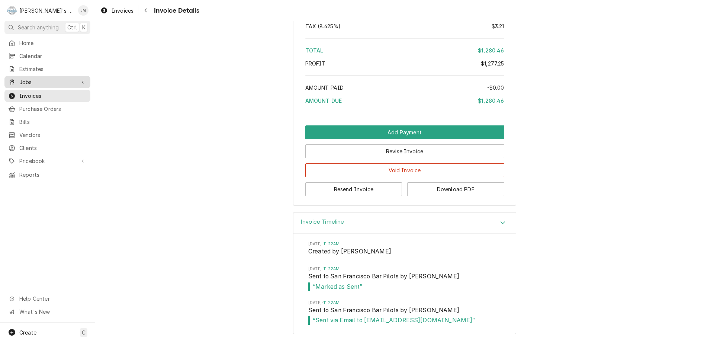
click at [25, 81] on span "Jobs" at bounding box center [47, 82] width 56 height 8
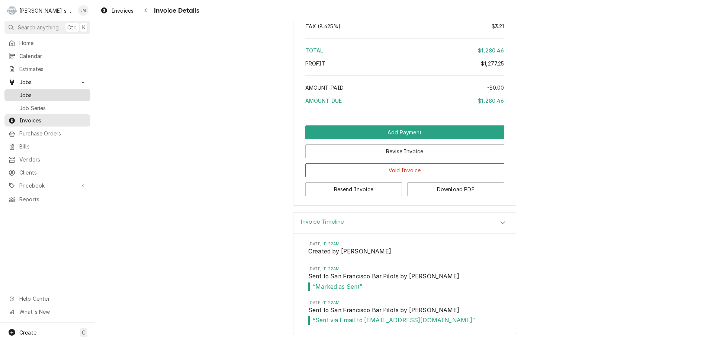
click at [24, 95] on span "Jobs" at bounding box center [52, 95] width 67 height 8
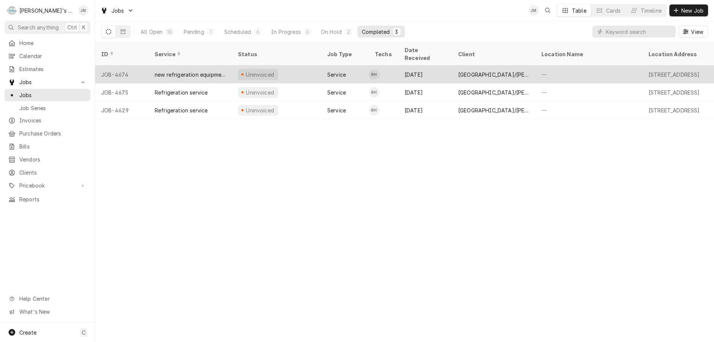
click at [474, 71] on div "[GEOGRAPHIC_DATA]/[PERSON_NAME][GEOGRAPHIC_DATA]" at bounding box center [493, 75] width 71 height 8
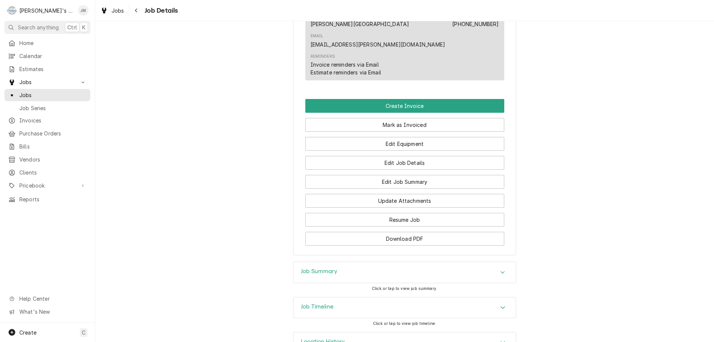
scroll to position [447, 0]
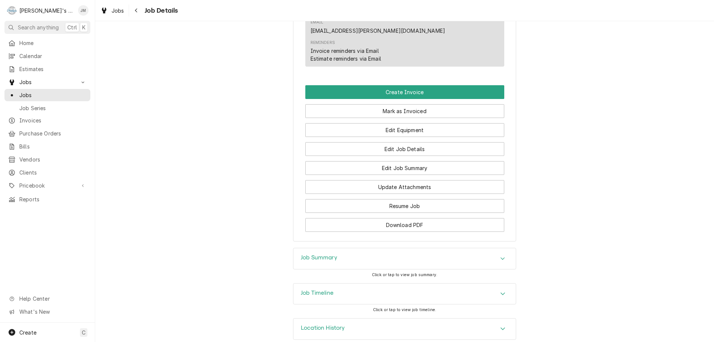
click at [318, 254] on h3 "Job Summary" at bounding box center [319, 257] width 36 height 7
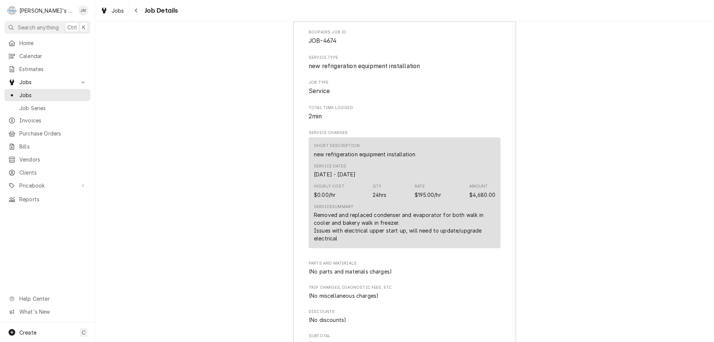
scroll to position [633, 0]
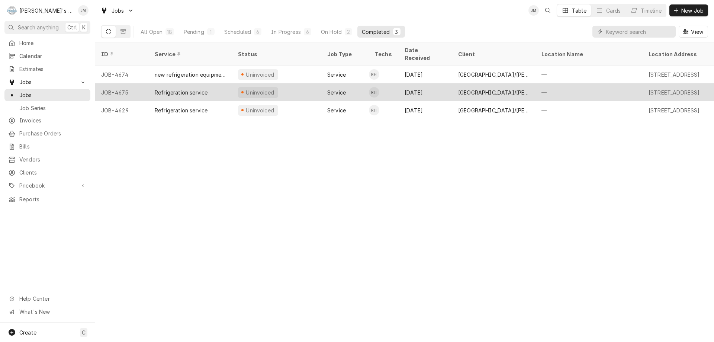
click at [480, 88] on div "[GEOGRAPHIC_DATA]/[PERSON_NAME][GEOGRAPHIC_DATA]" at bounding box center [493, 92] width 71 height 8
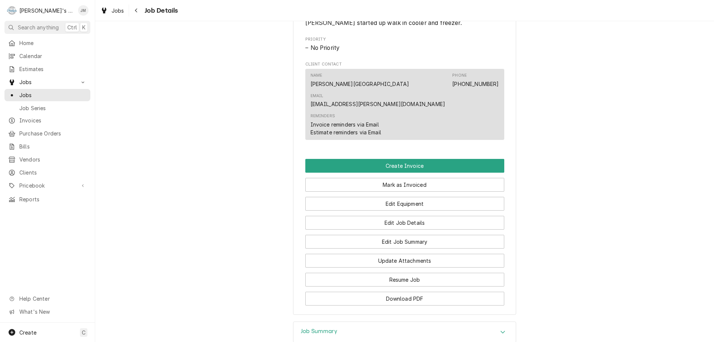
scroll to position [482, 0]
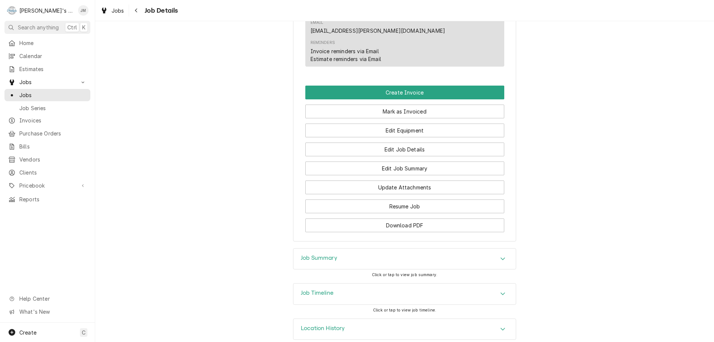
click at [324, 254] on h3 "Job Summary" at bounding box center [319, 257] width 36 height 7
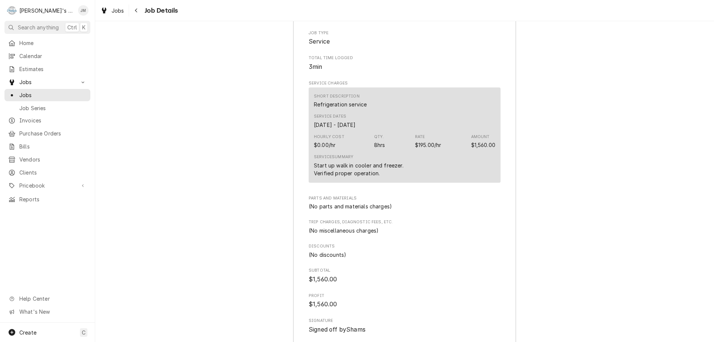
scroll to position [519, 0]
